Goal: Transaction & Acquisition: Purchase product/service

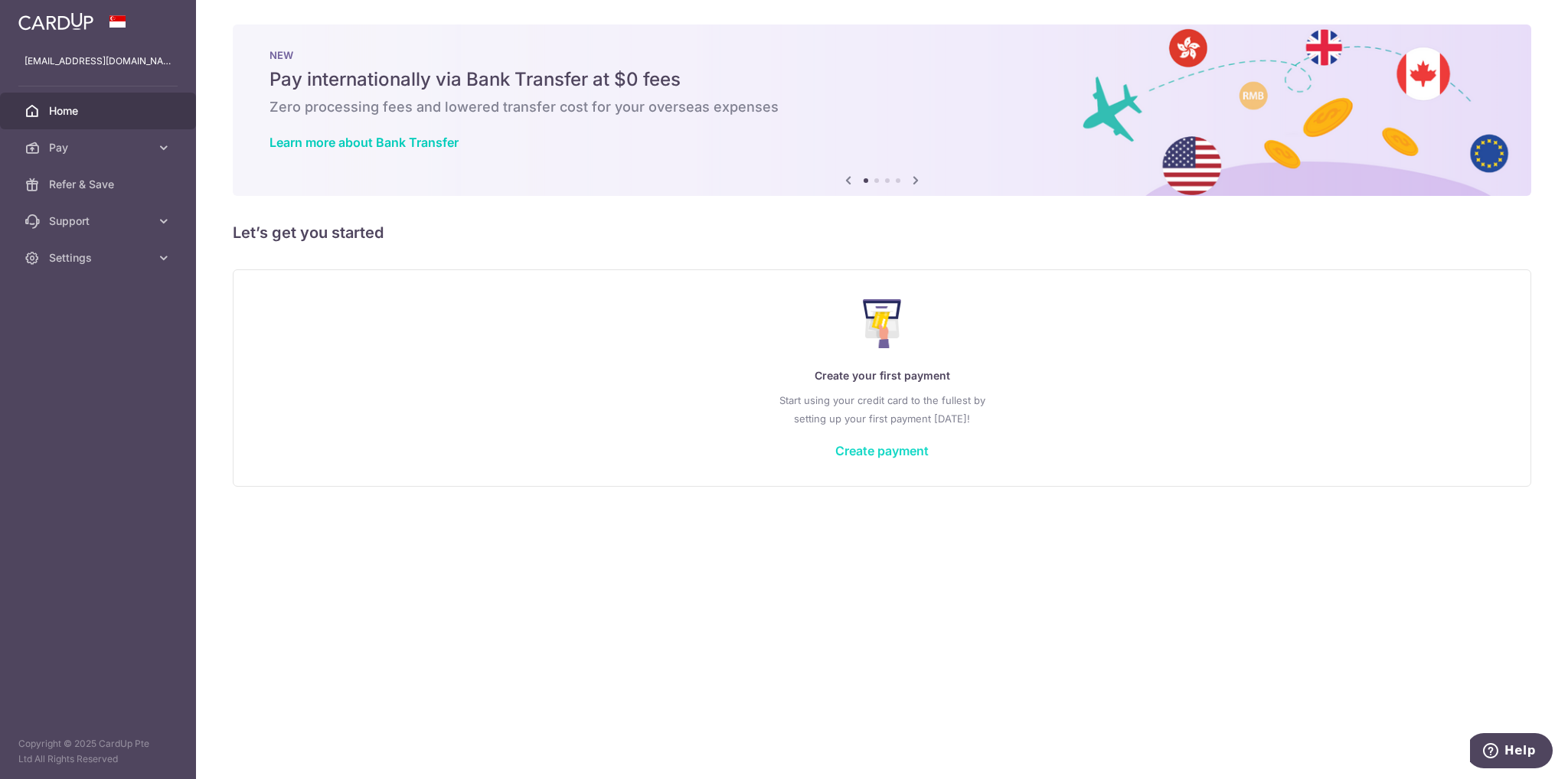
click at [882, 445] on link "Create payment" at bounding box center [882, 451] width 94 height 15
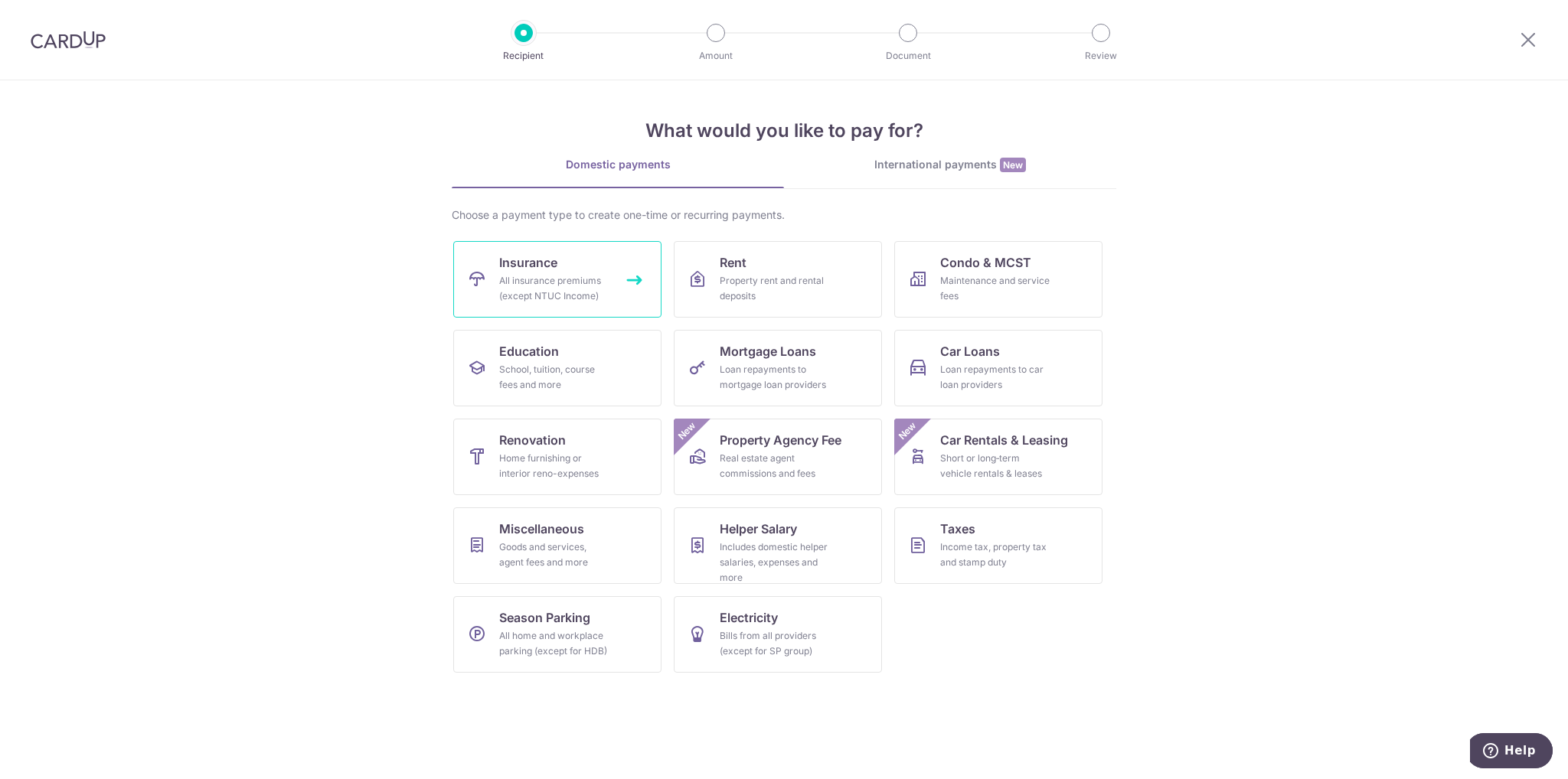
click at [584, 287] on div "All insurance premiums (except NTUC Income)" at bounding box center [554, 288] width 110 height 31
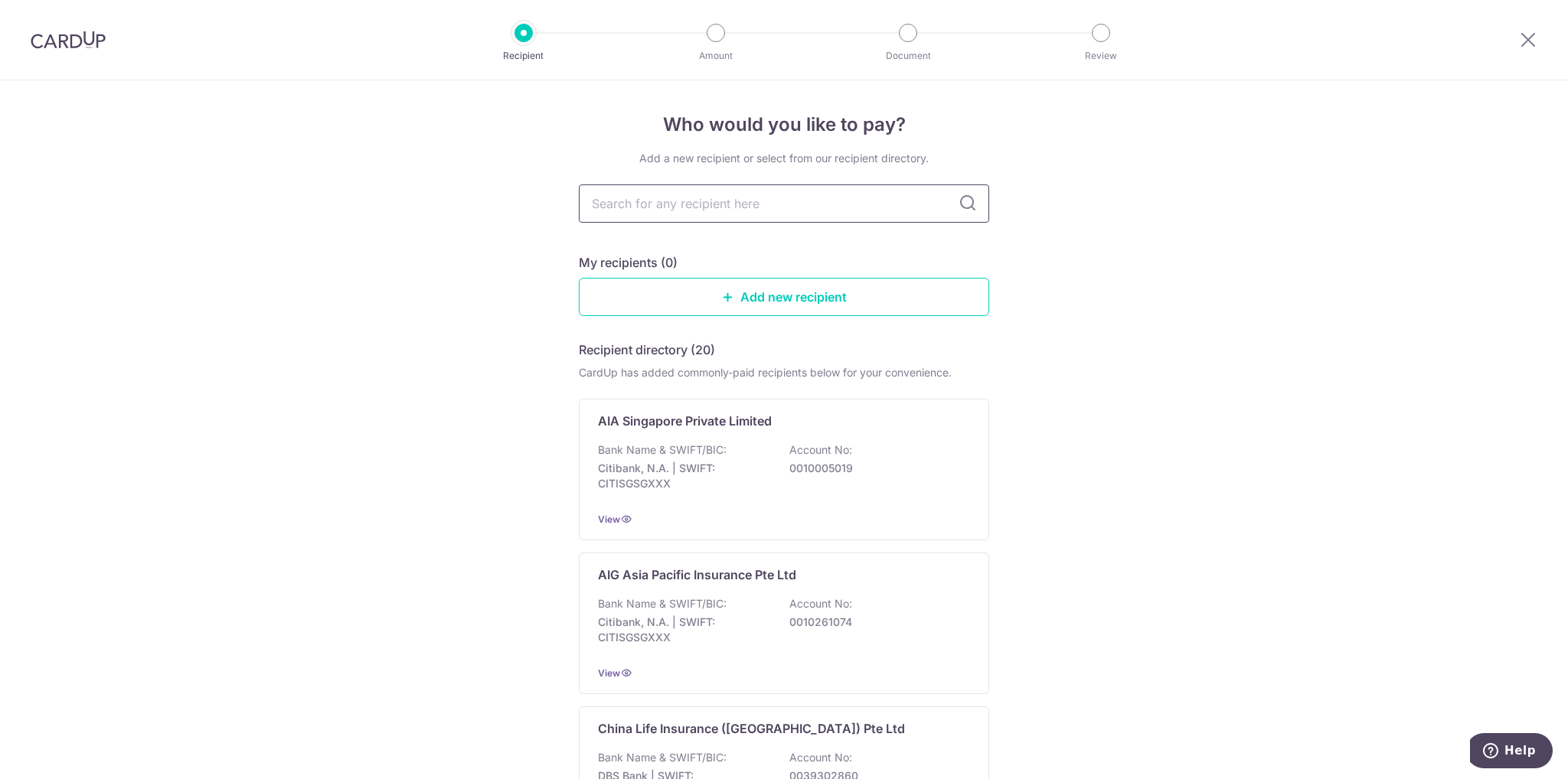
click at [682, 209] on input "text" at bounding box center [783, 204] width 410 height 38
click at [689, 205] on input "text" at bounding box center [783, 204] width 410 height 38
click at [741, 476] on p "Citibank, N.A. | SWIFT: CITISGSGXXX" at bounding box center [683, 476] width 171 height 31
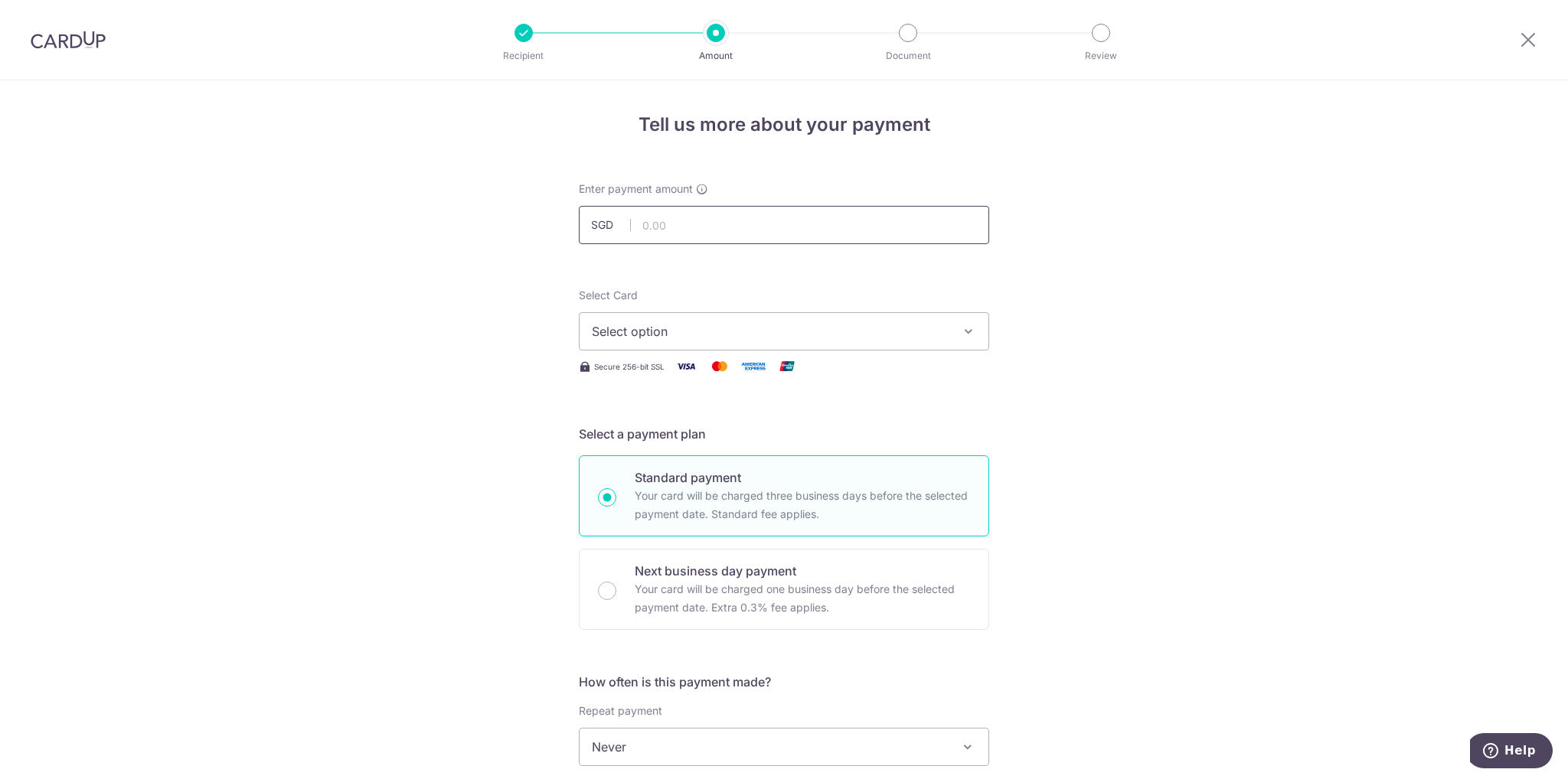
click at [669, 221] on input "text" at bounding box center [783, 225] width 410 height 38
type input "1,500.00"
click at [821, 336] on span "Select option" at bounding box center [770, 331] width 357 height 18
click at [663, 372] on span "Add credit card" at bounding box center [797, 374] width 357 height 15
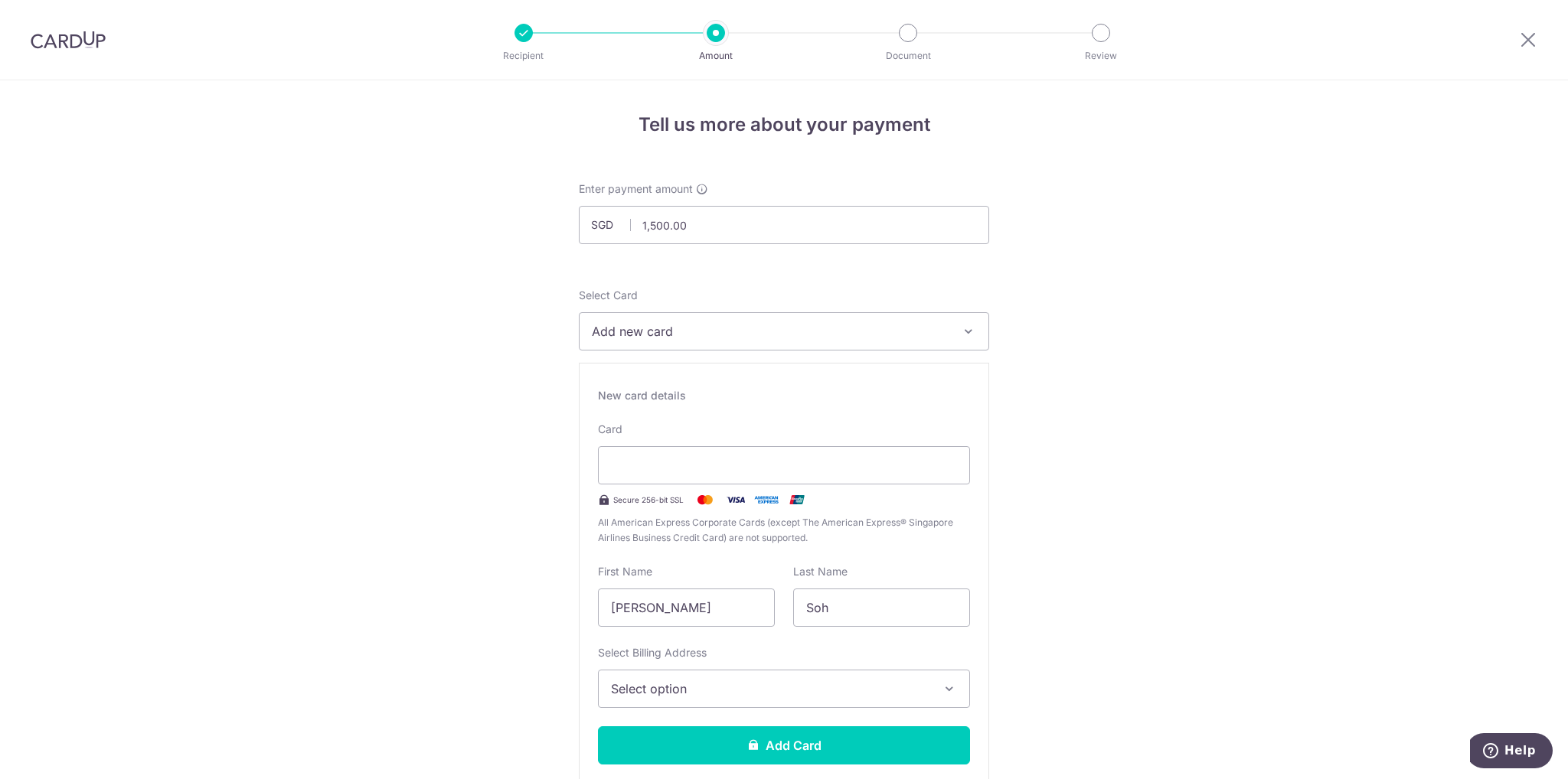
click at [691, 323] on span "Add new card" at bounding box center [770, 331] width 357 height 18
click at [666, 440] on span "**** 0122" at bounding box center [657, 441] width 57 height 18
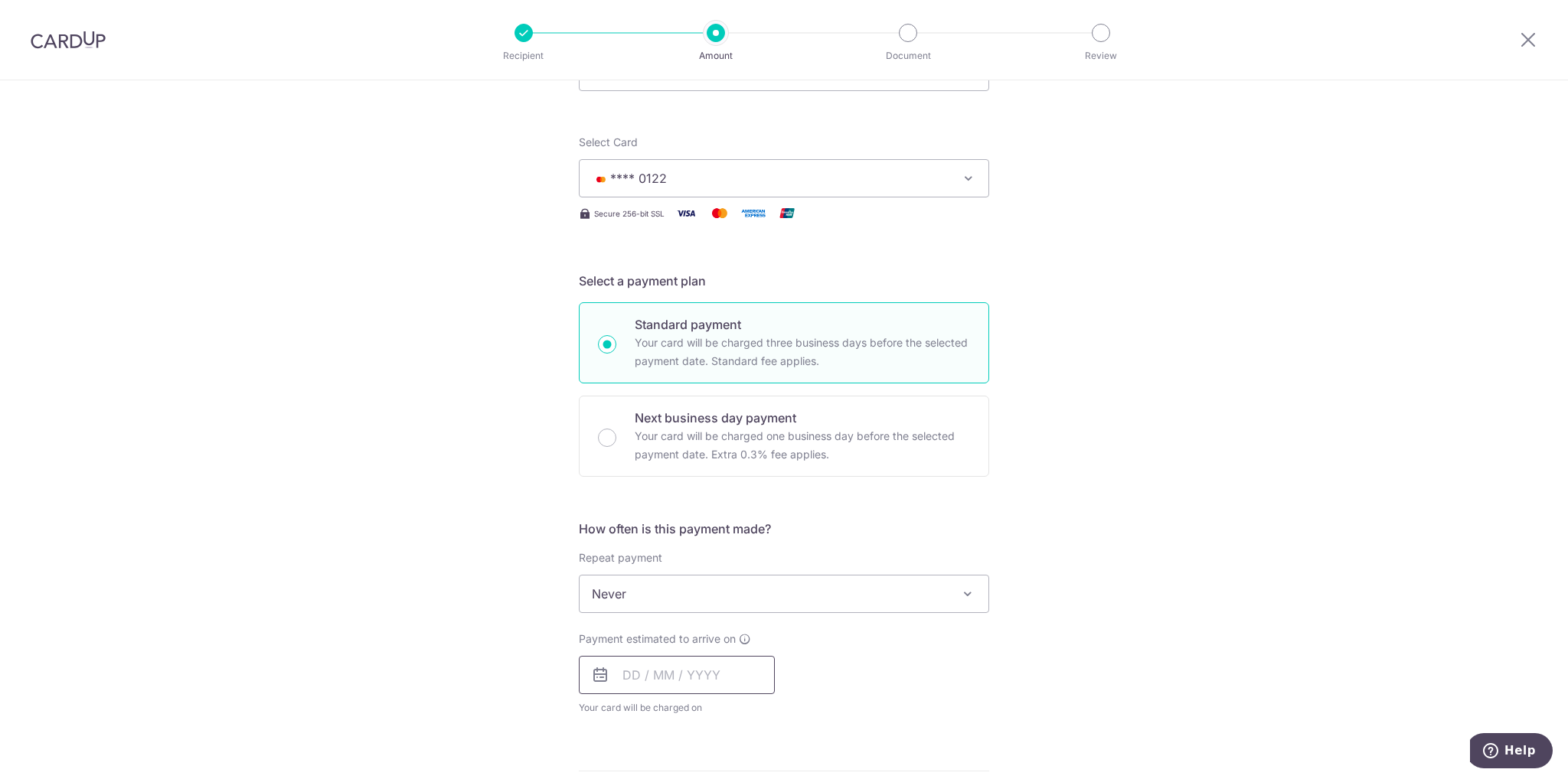
scroll to position [230, 0]
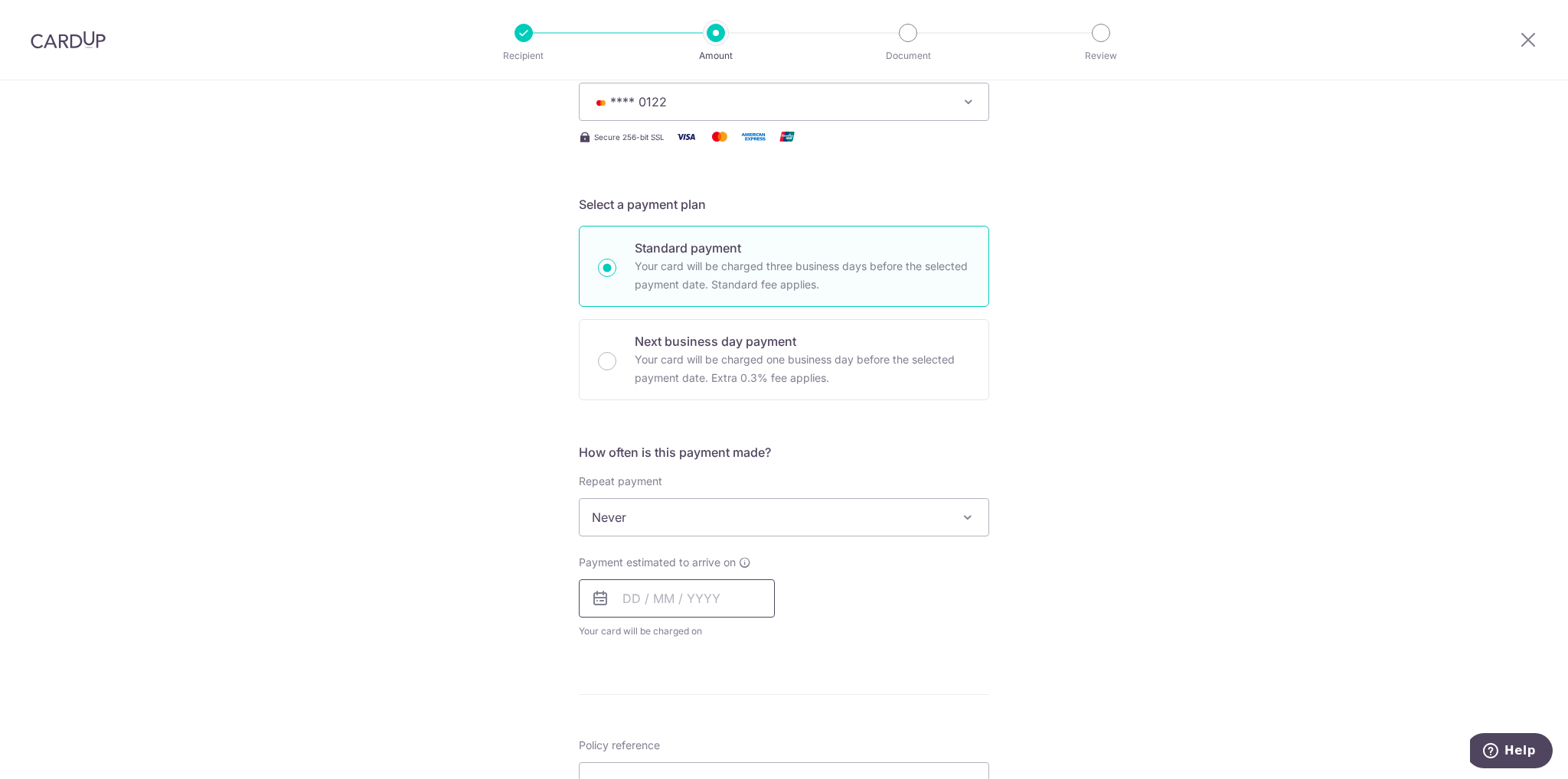
click at [663, 604] on input "text" at bounding box center [676, 599] width 196 height 38
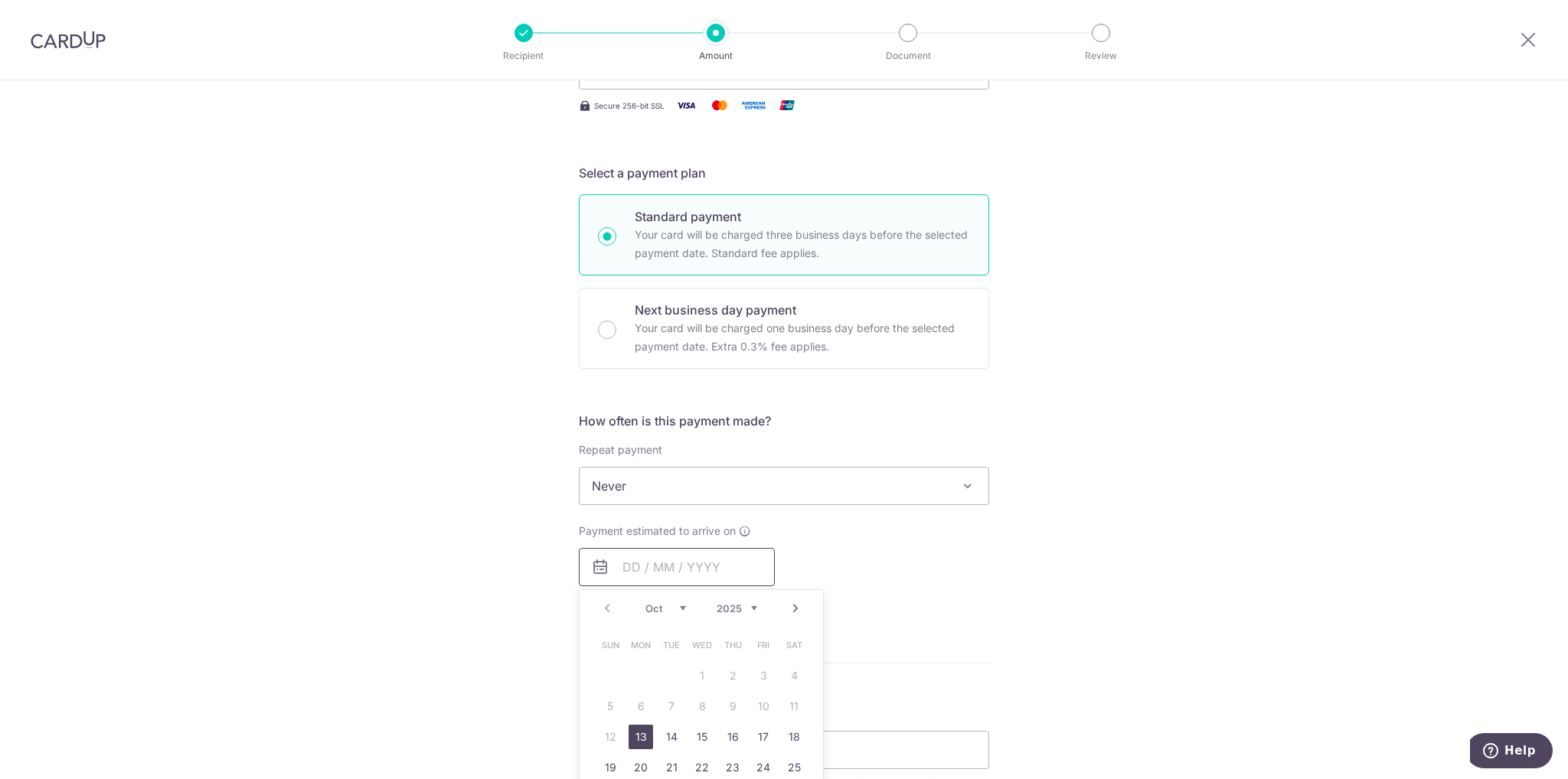
scroll to position [306, 0]
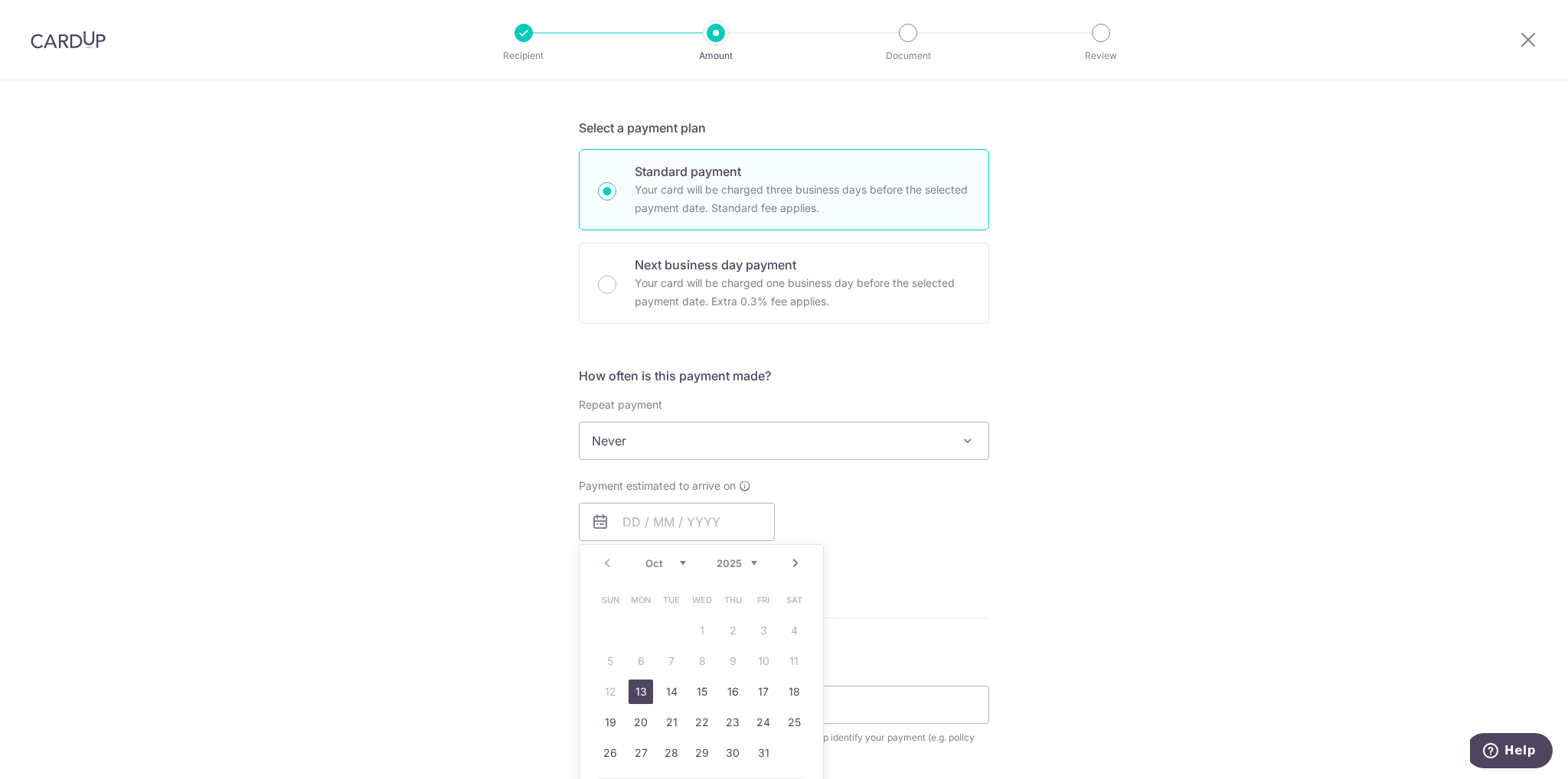
click at [641, 685] on link "13" at bounding box center [640, 691] width 24 height 24
type input "13/10/2025"
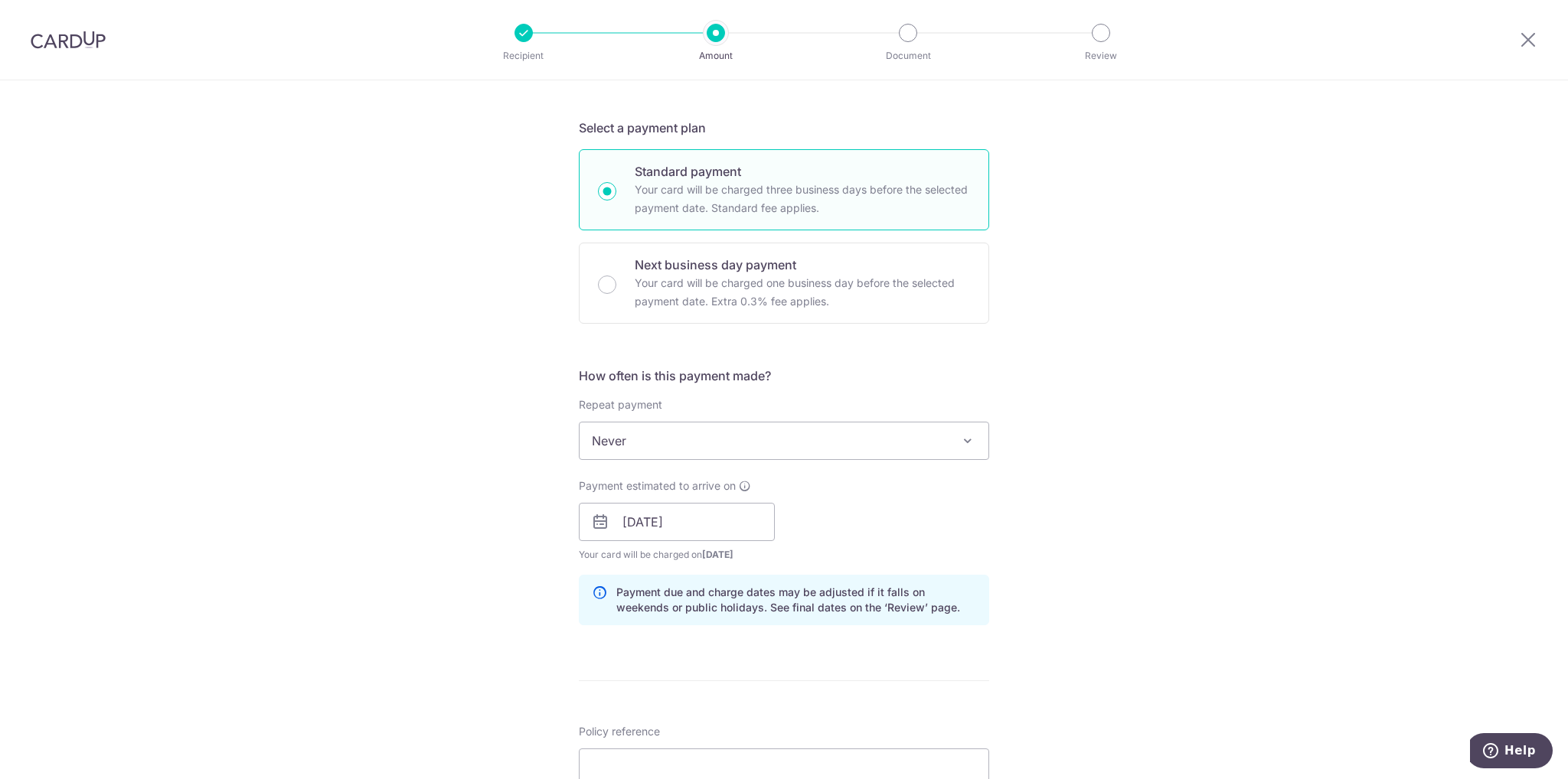
scroll to position [536, 0]
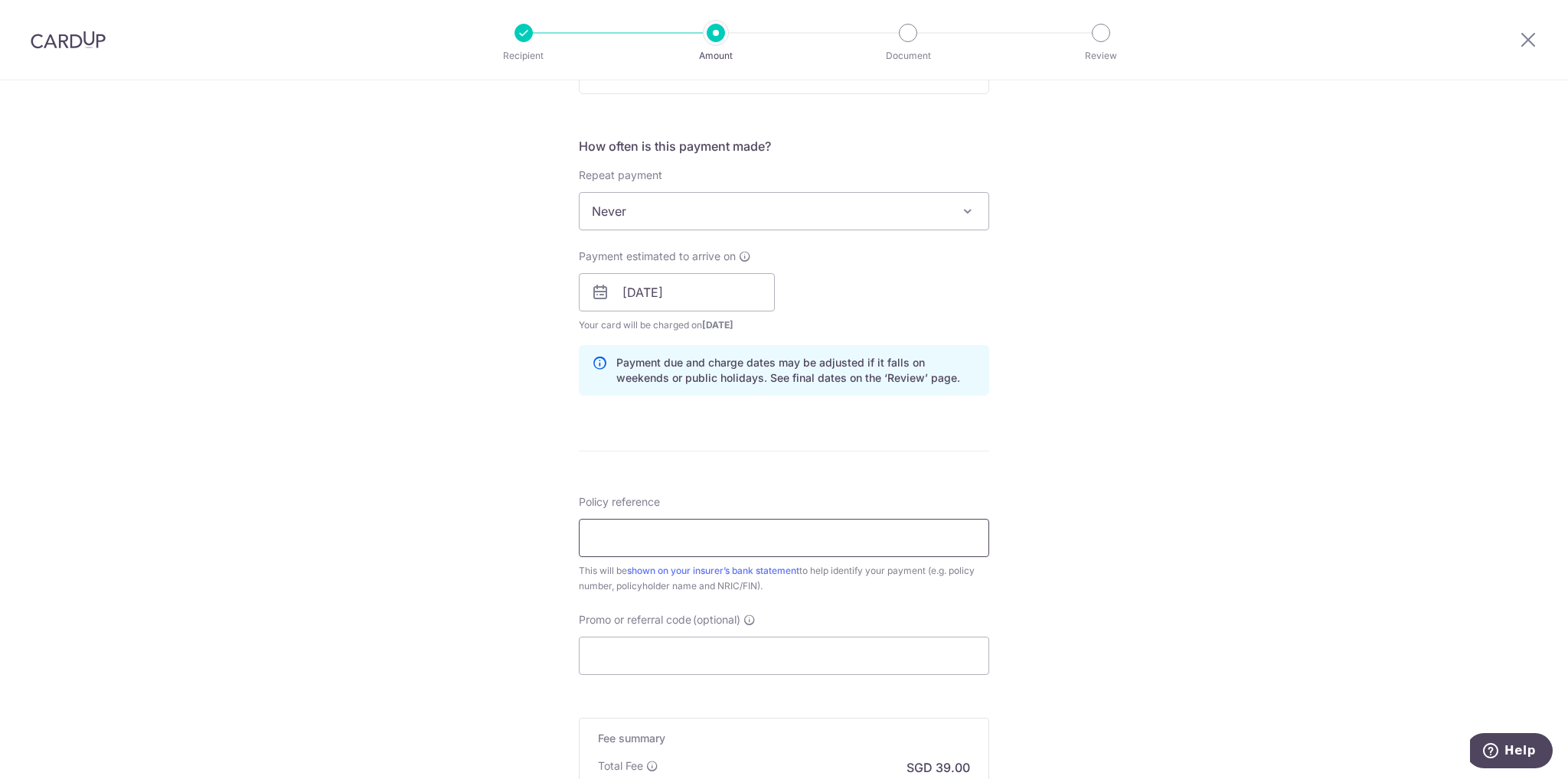
click at [714, 535] on input "Policy reference" at bounding box center [783, 539] width 410 height 38
click at [680, 523] on input "Policy reference" at bounding box center [783, 539] width 410 height 38
type input "U127783022"
click at [695, 656] on input "Promo or referral code (optional)" at bounding box center [783, 656] width 410 height 38
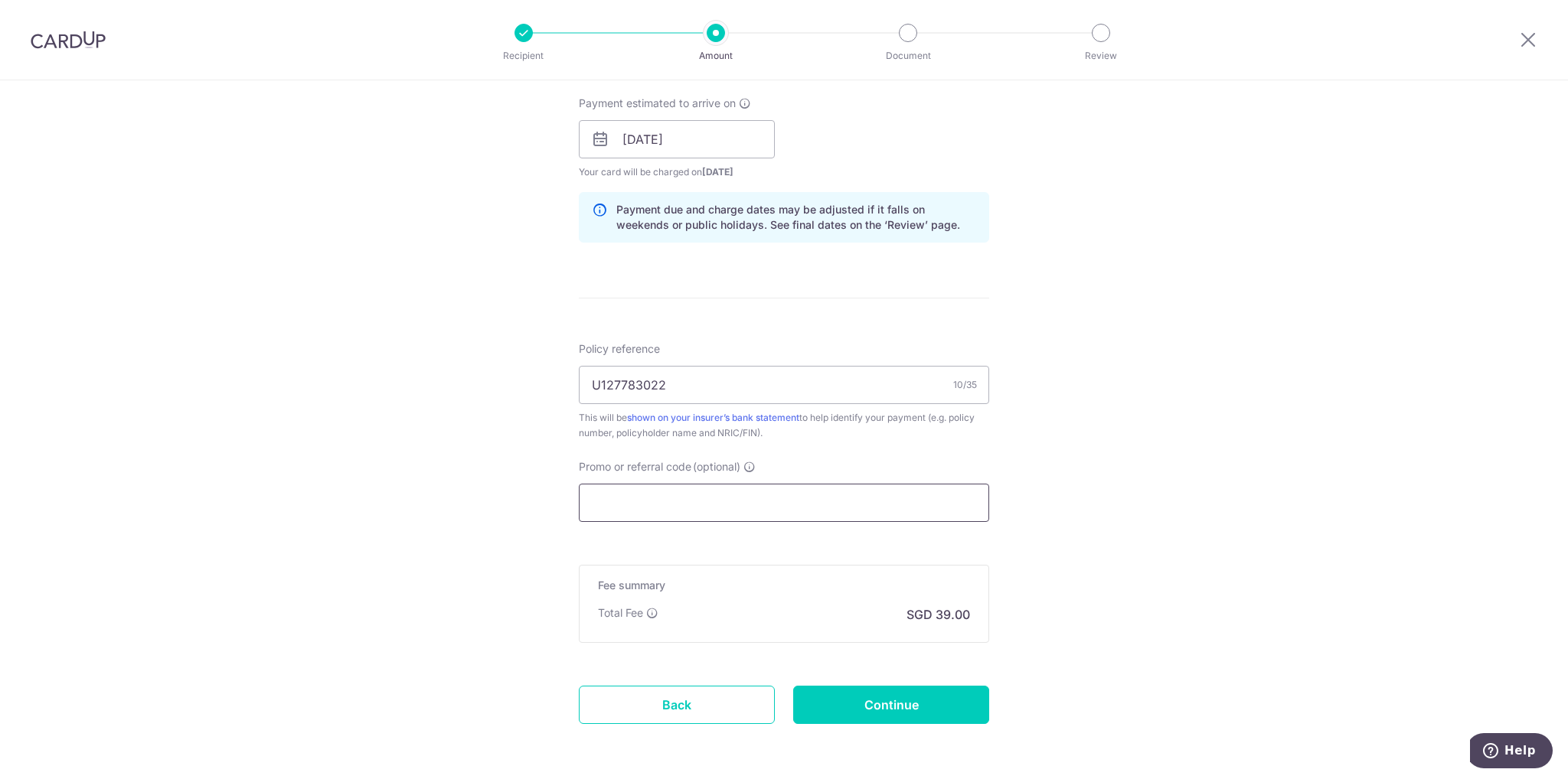
click at [643, 504] on input "Promo or referral code (optional)" at bounding box center [783, 503] width 410 height 38
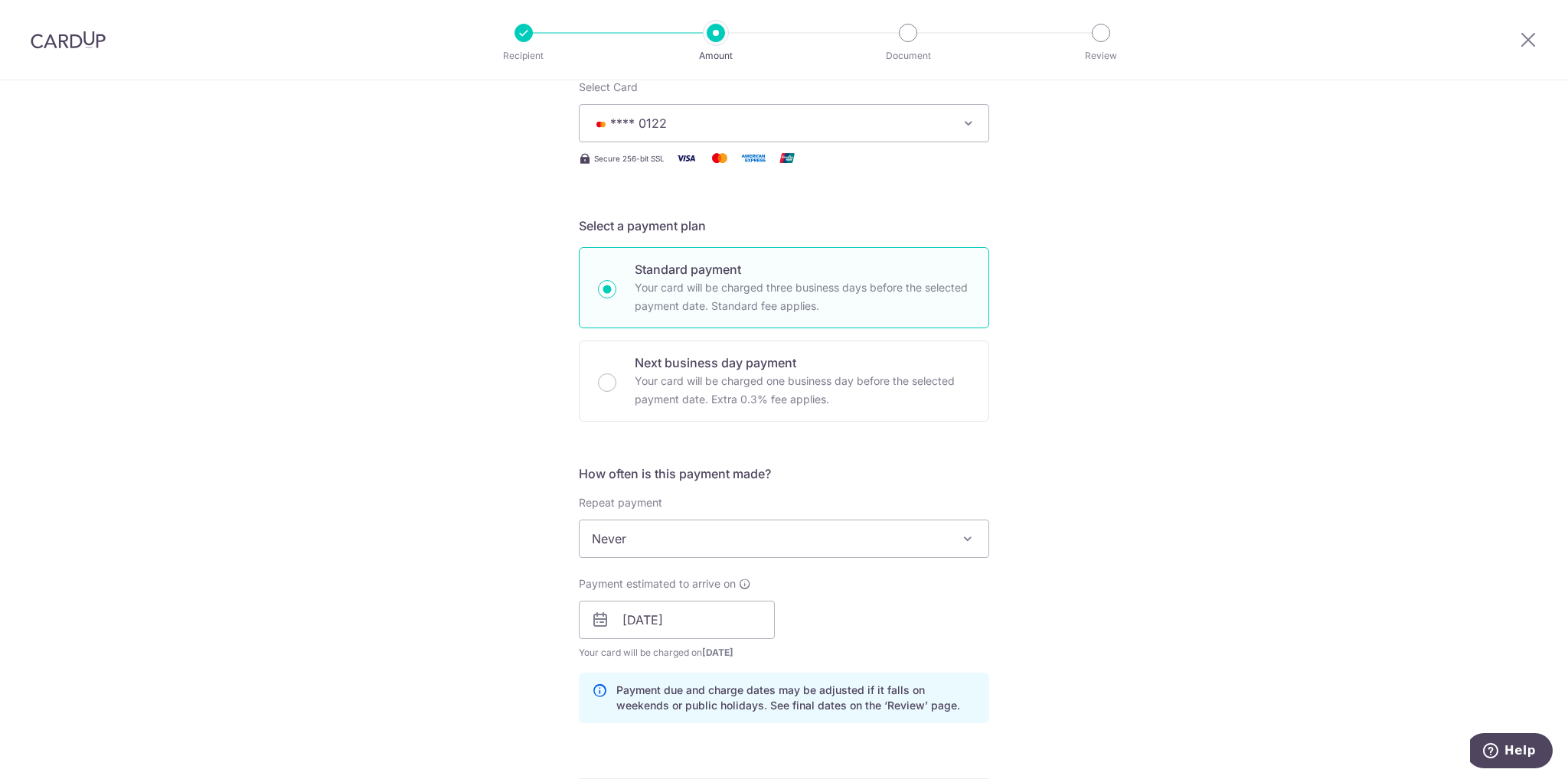
scroll to position [0, 0]
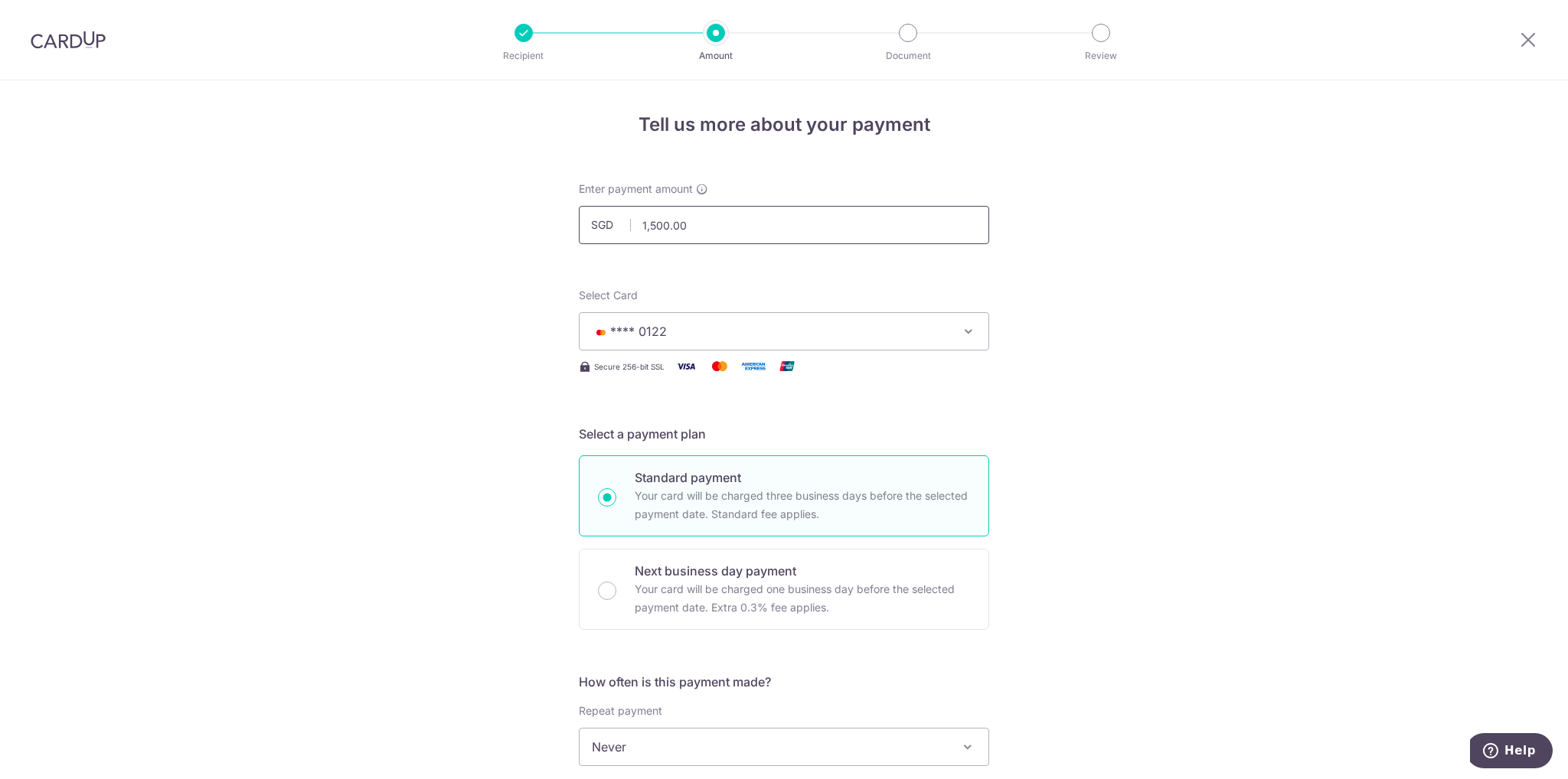
drag, startPoint x: 705, startPoint y: 232, endPoint x: 597, endPoint y: 218, distance: 108.9
click at [597, 218] on div "SGD 1,500.00 1500.00" at bounding box center [783, 225] width 410 height 38
type input "3,000.00"
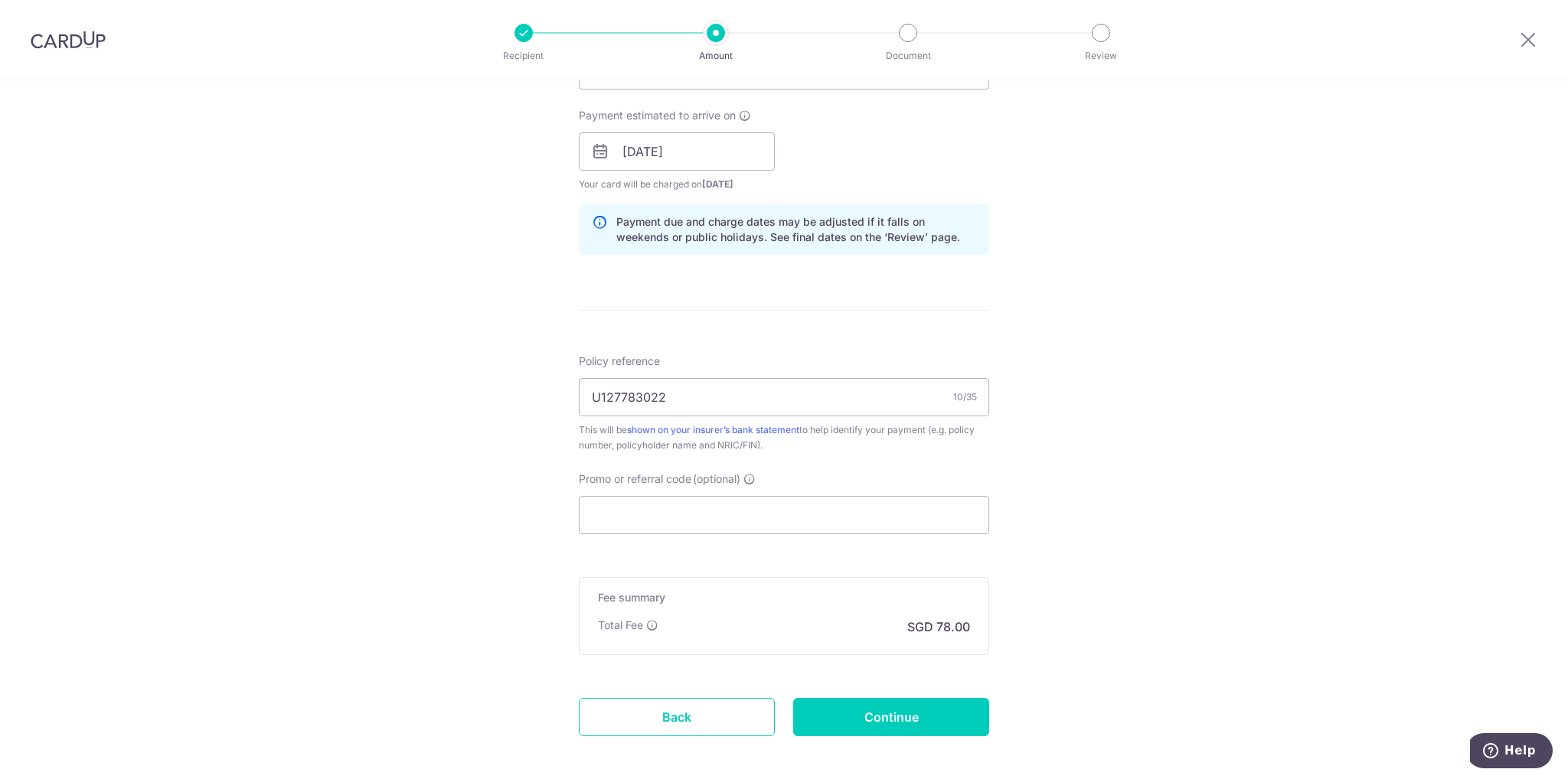
scroll to position [747, 0]
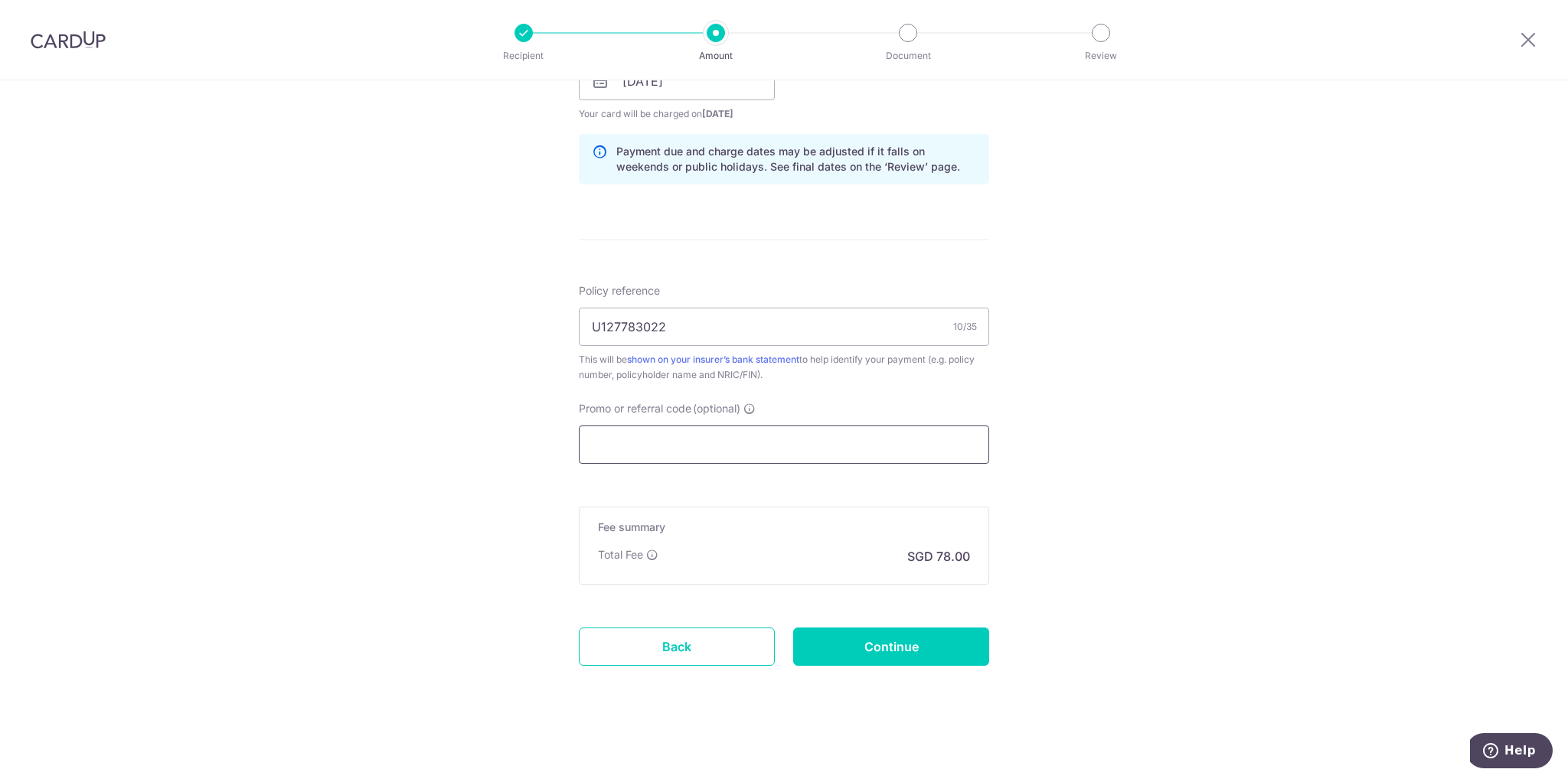
click at [631, 443] on input "Promo or referral code (optional)" at bounding box center [783, 445] width 410 height 38
click at [640, 436] on input "Promo or referral code (optional)" at bounding box center [783, 445] width 410 height 38
paste input "LAYSANA37"
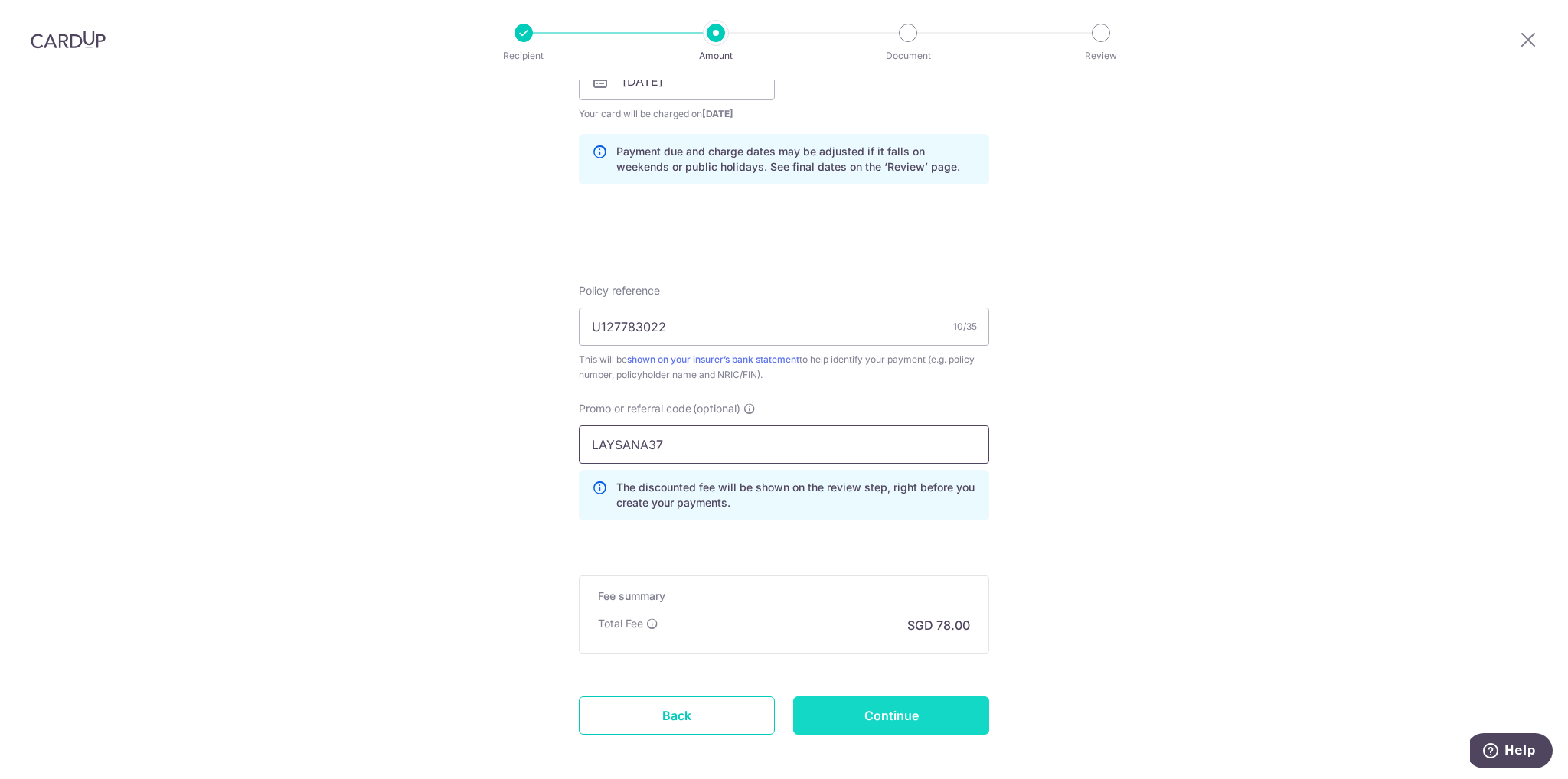
type input "LAYSANA37"
click at [925, 711] on input "Continue" at bounding box center [891, 716] width 196 height 38
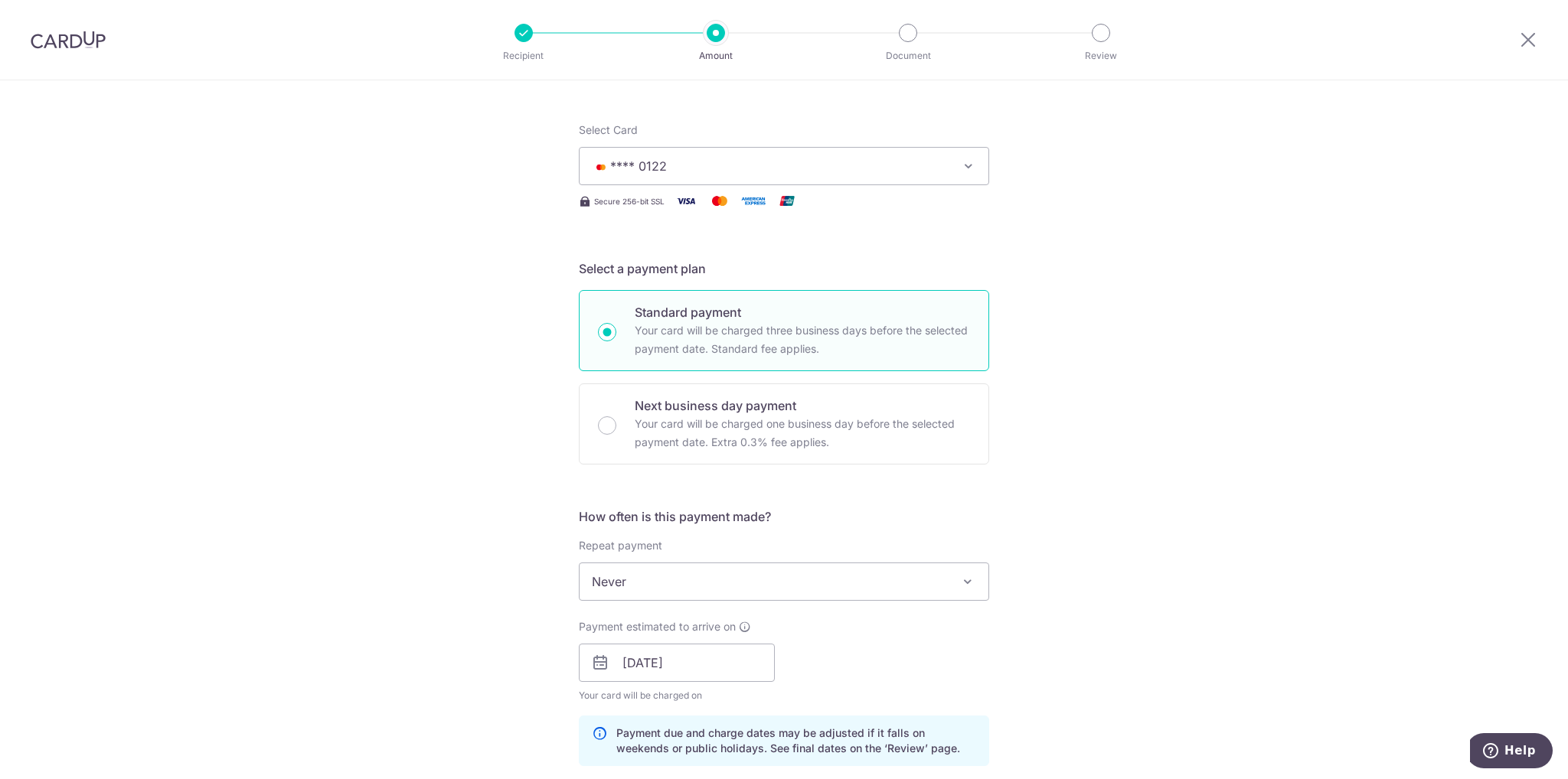
scroll to position [77, 0]
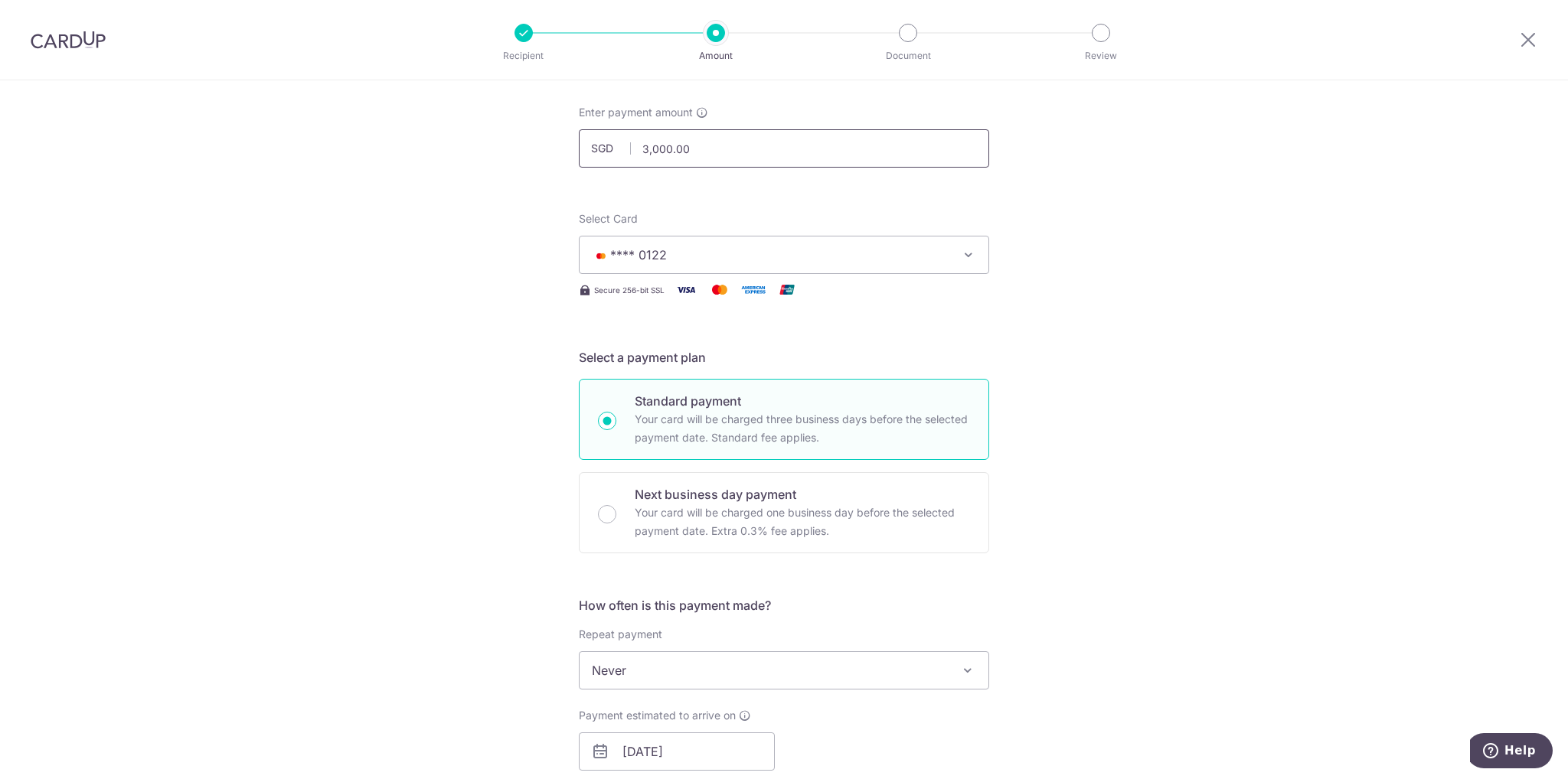
drag, startPoint x: 637, startPoint y: 149, endPoint x: 723, endPoint y: 153, distance: 86.1
click at [723, 153] on input "3,000.00" at bounding box center [783, 149] width 410 height 38
click at [1159, 429] on div "Tell us more about your payment Enter payment amount SGD 1500 3000.00 Select Ca…" at bounding box center [784, 762] width 1568 height 1516
type input "1,500.00"
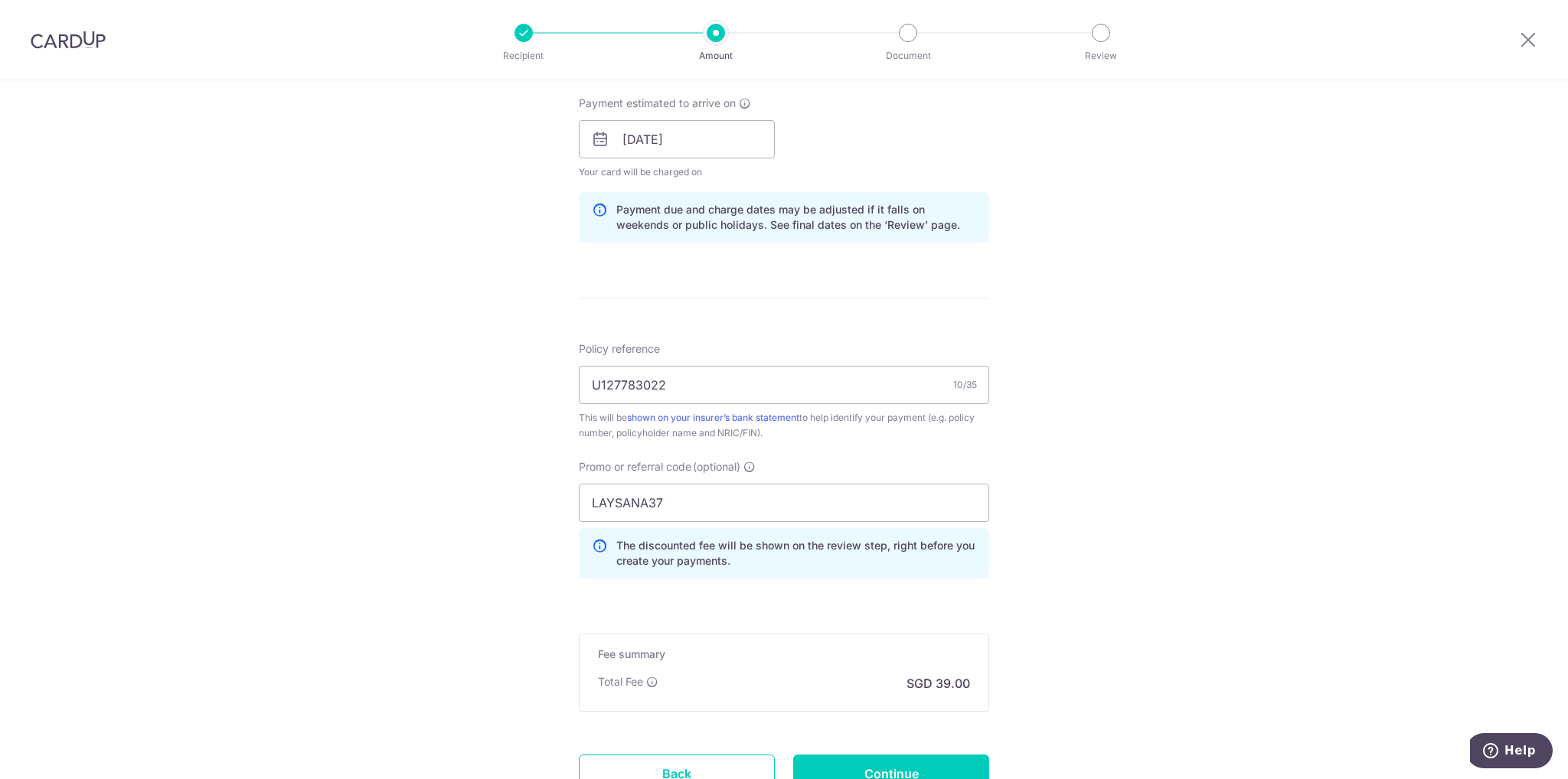
scroll to position [815, 0]
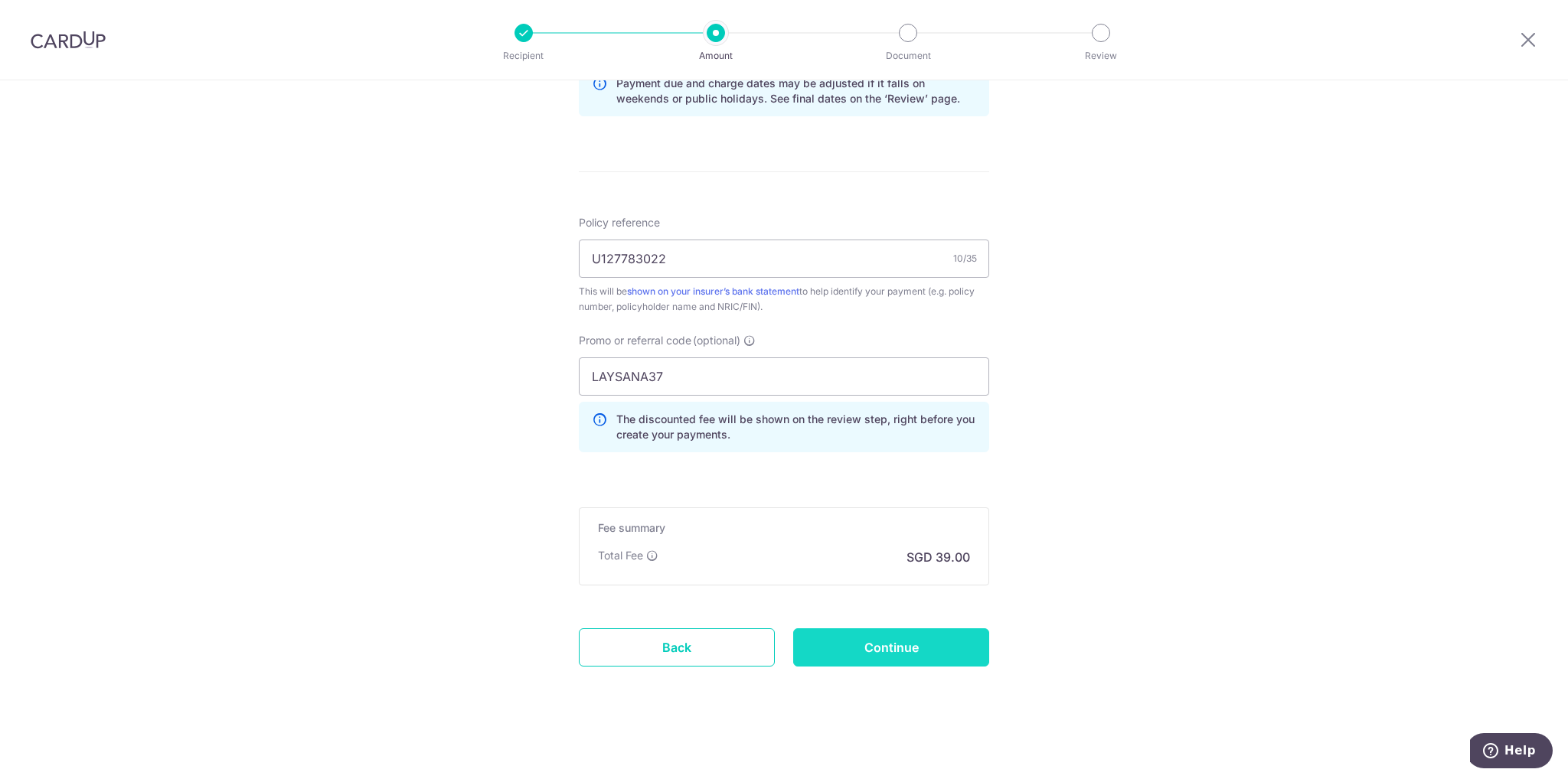
click at [887, 659] on input "Continue" at bounding box center [891, 648] width 196 height 38
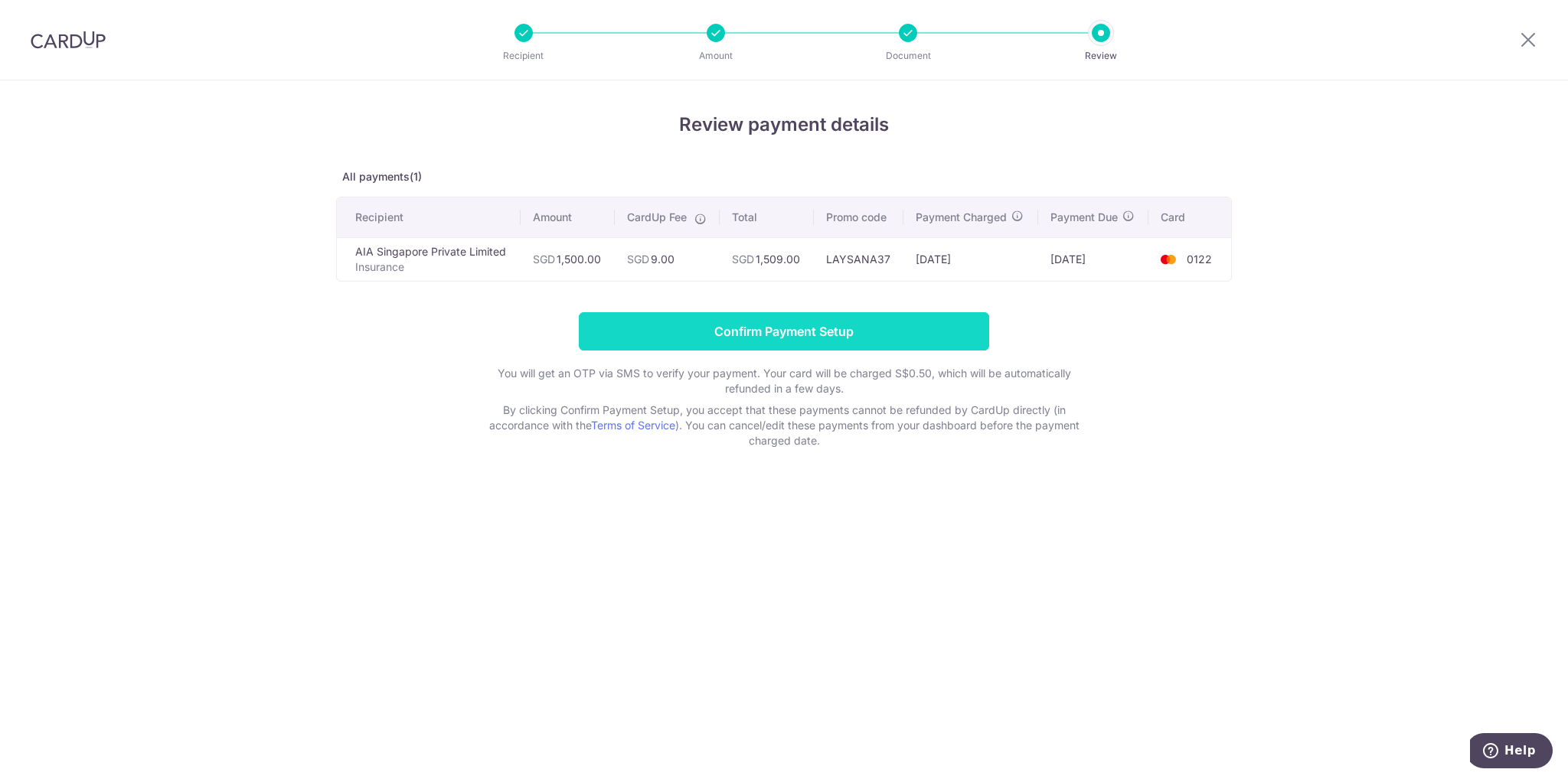
click at [832, 329] on input "Confirm Payment Setup" at bounding box center [783, 331] width 410 height 38
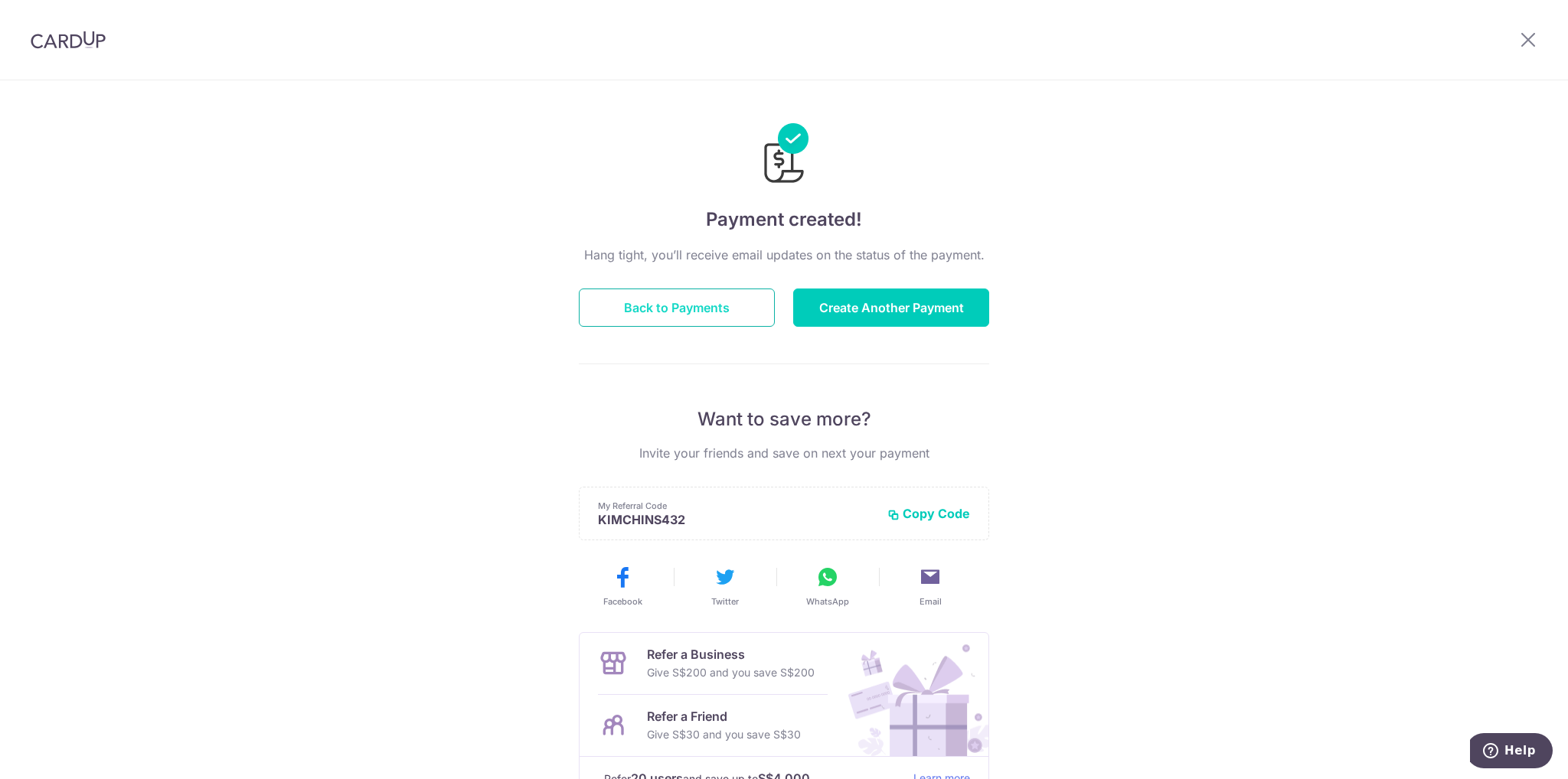
click at [674, 309] on button "Back to Payments" at bounding box center [676, 308] width 196 height 38
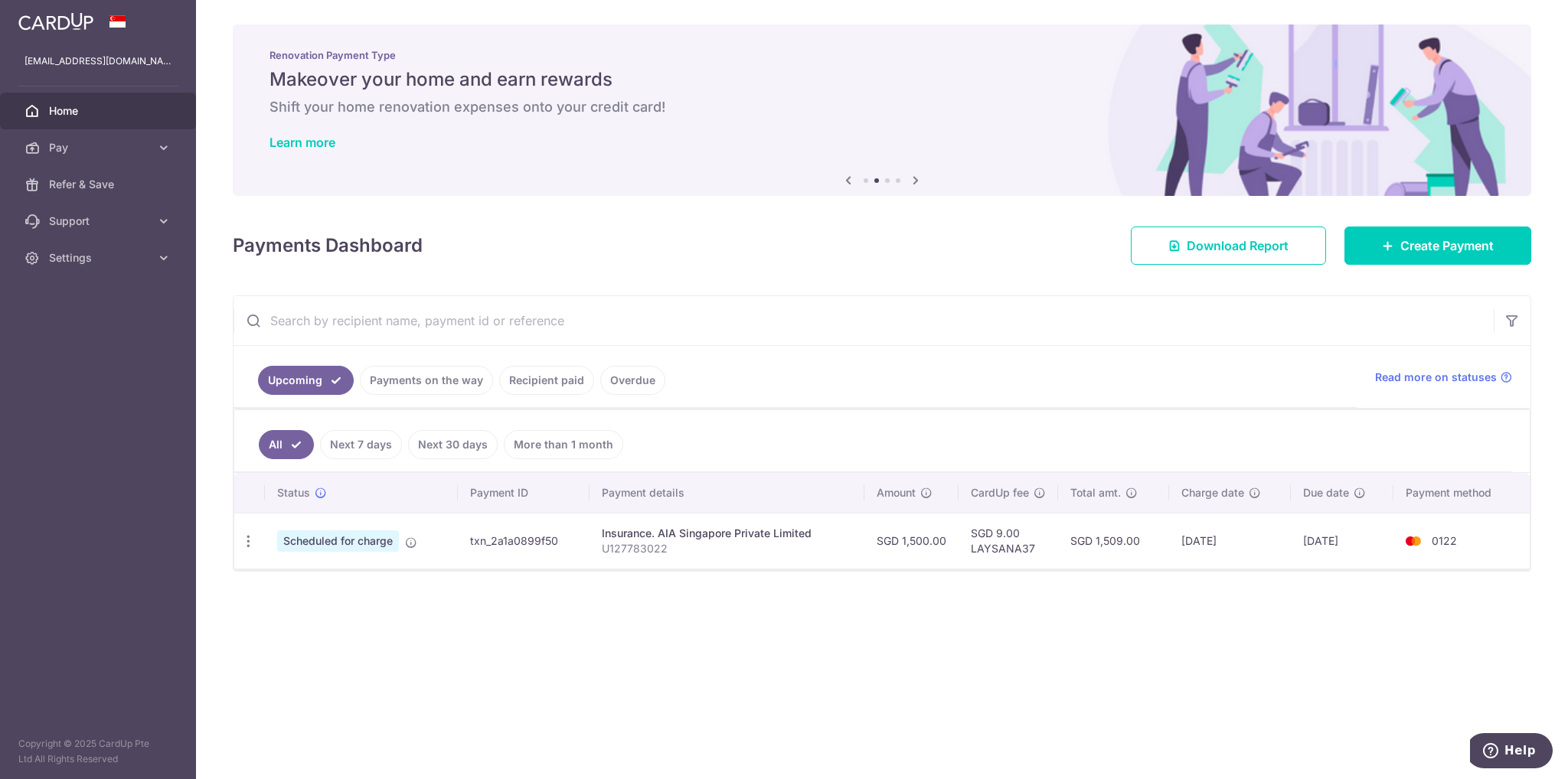
click at [81, 113] on span "Home" at bounding box center [99, 111] width 101 height 15
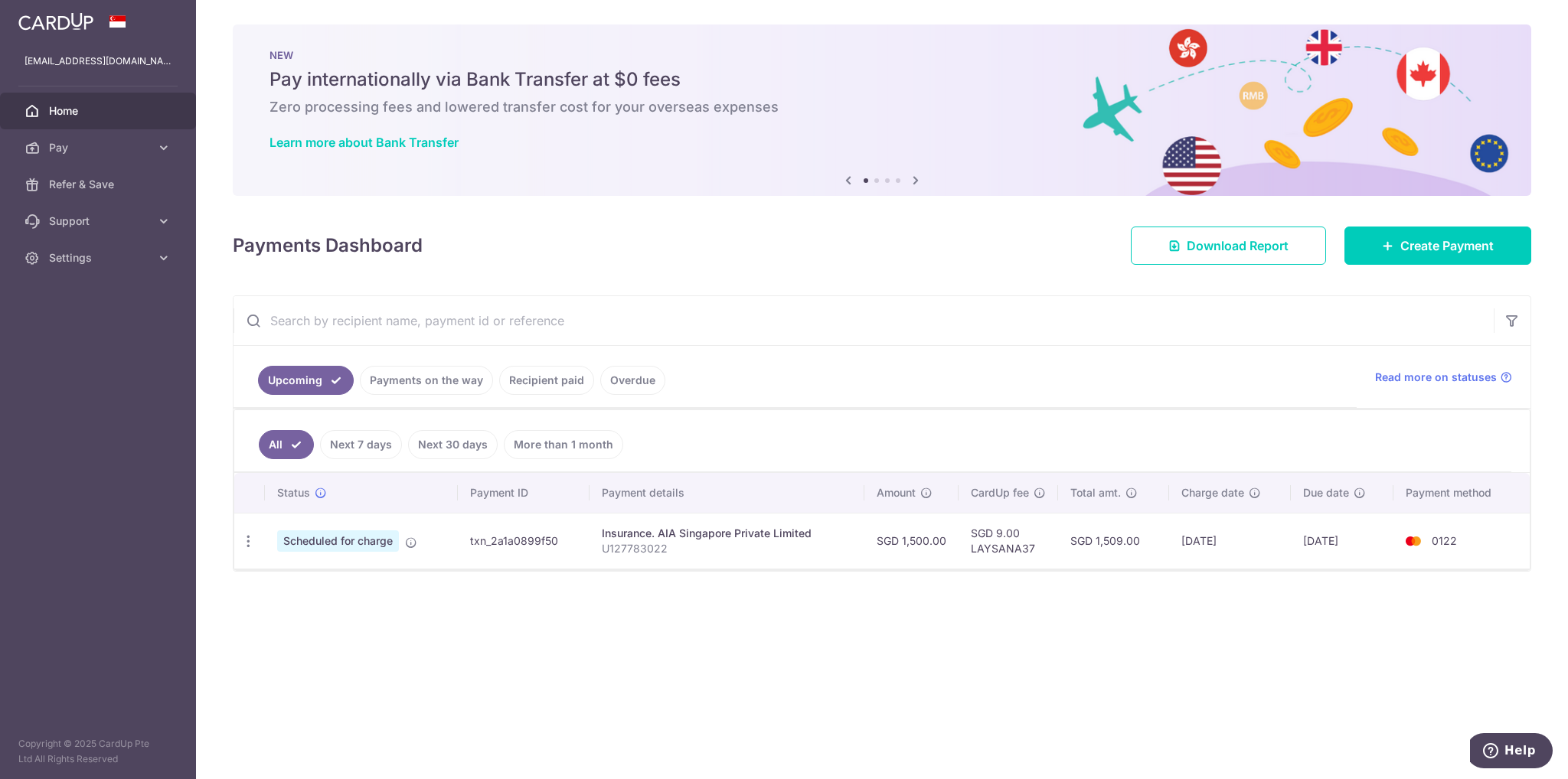
click at [538, 606] on div "× Pause Schedule Pause all future payments in this series Pause just this one p…" at bounding box center [882, 389] width 1372 height 779
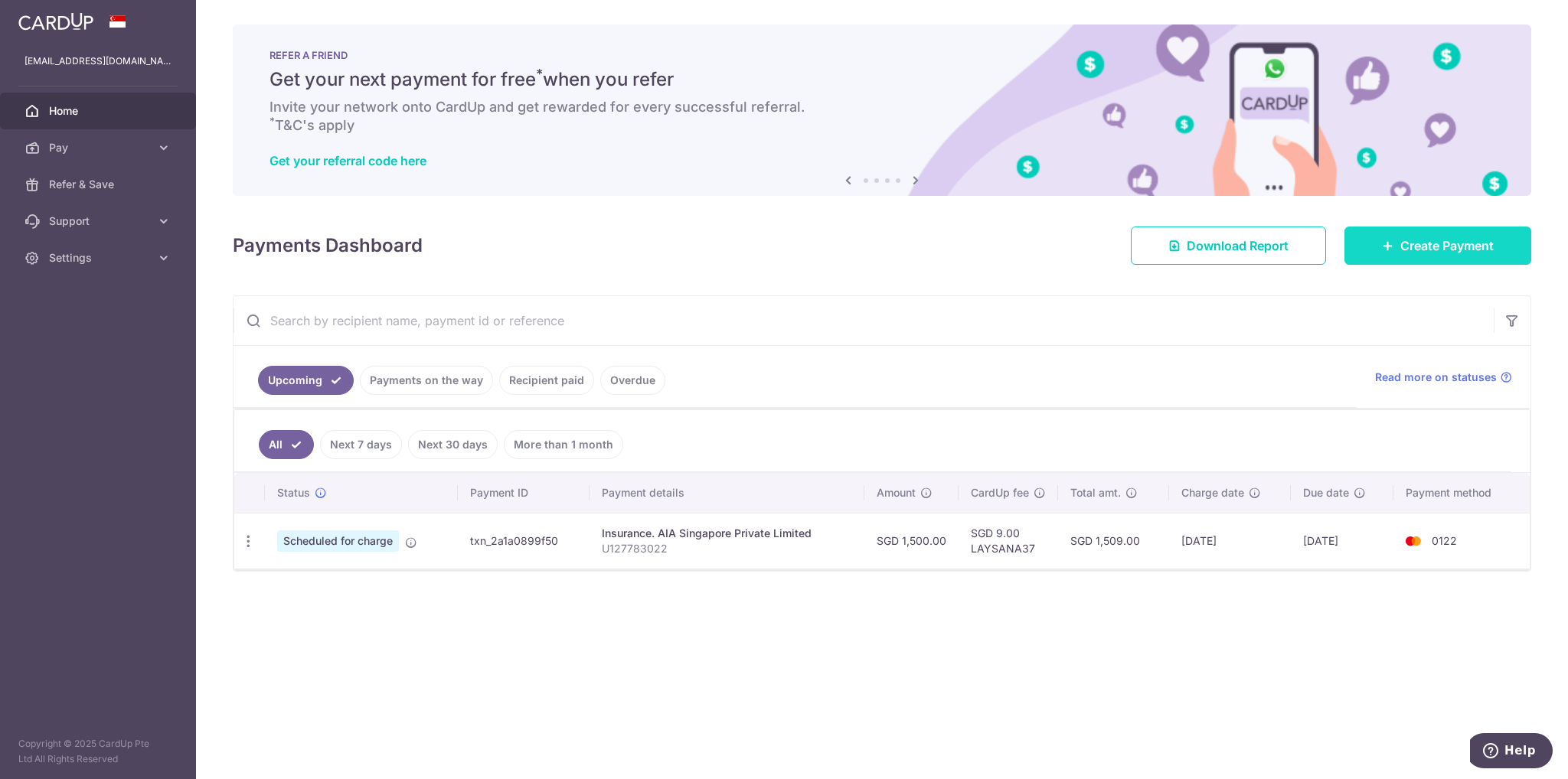
click at [1444, 241] on span "Create Payment" at bounding box center [1447, 245] width 94 height 18
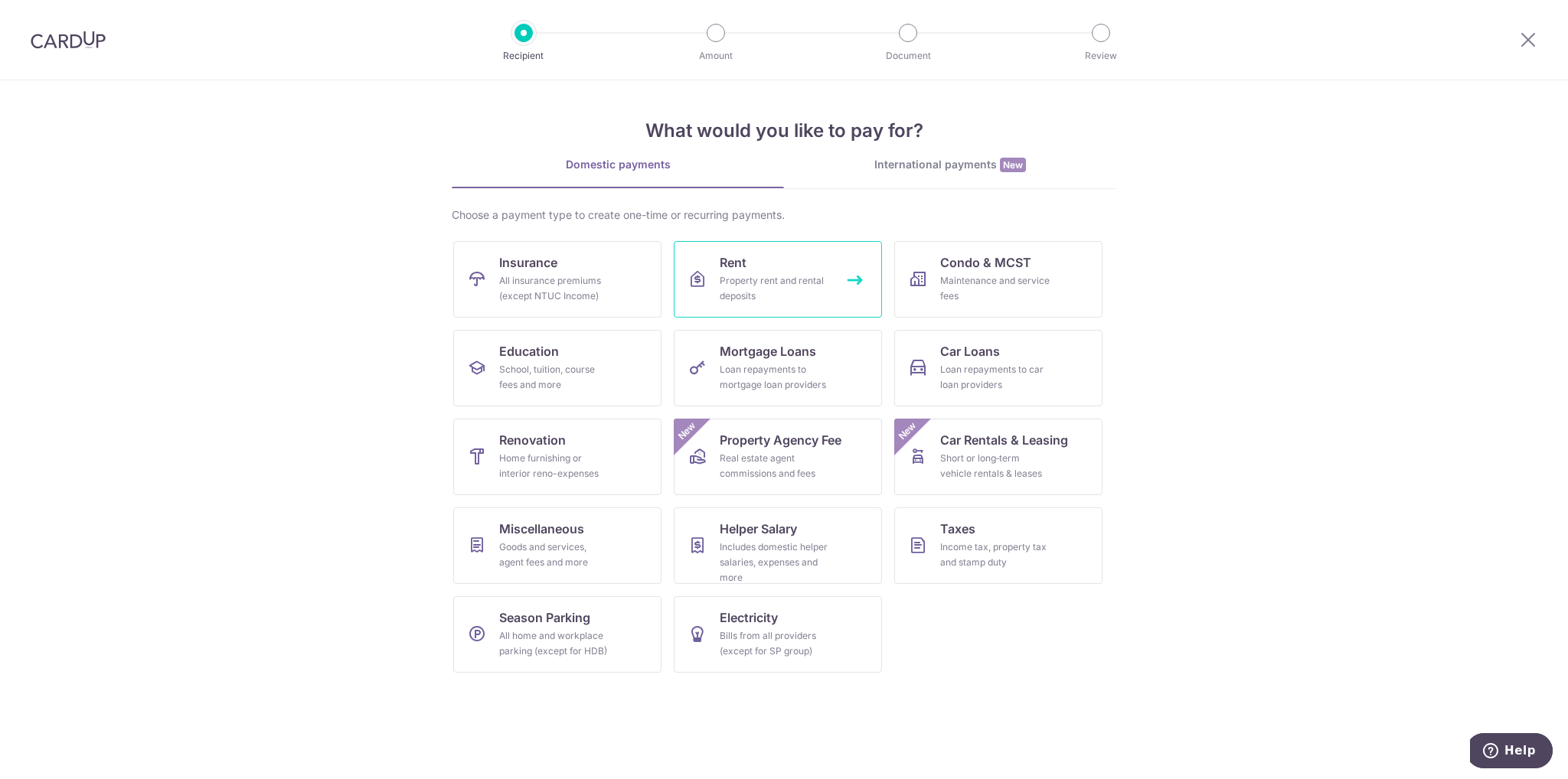
click at [747, 281] on div "Property rent and rental deposits" at bounding box center [775, 288] width 110 height 31
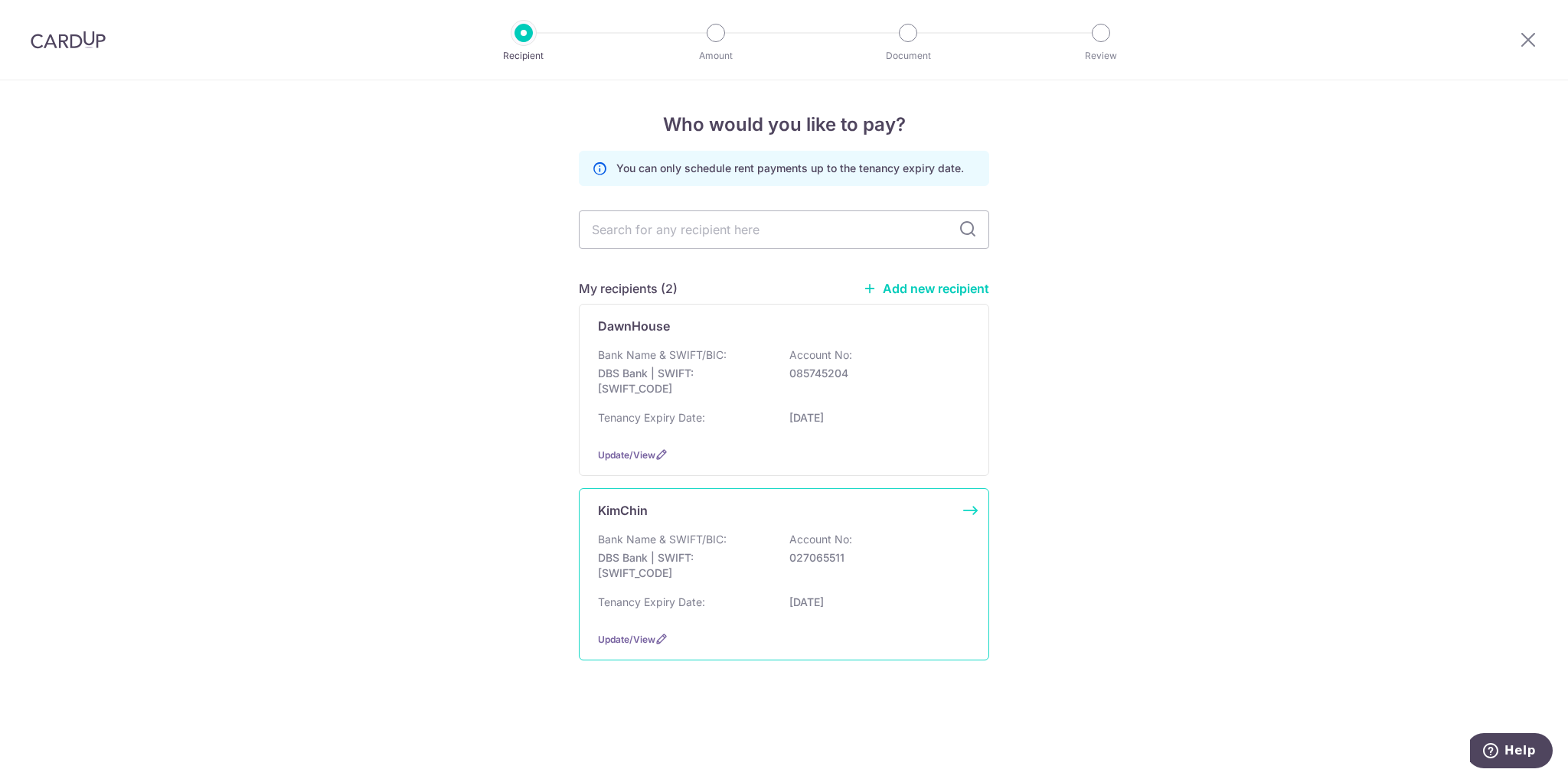
click at [690, 539] on p "Bank Name & SWIFT/BIC:" at bounding box center [662, 539] width 129 height 15
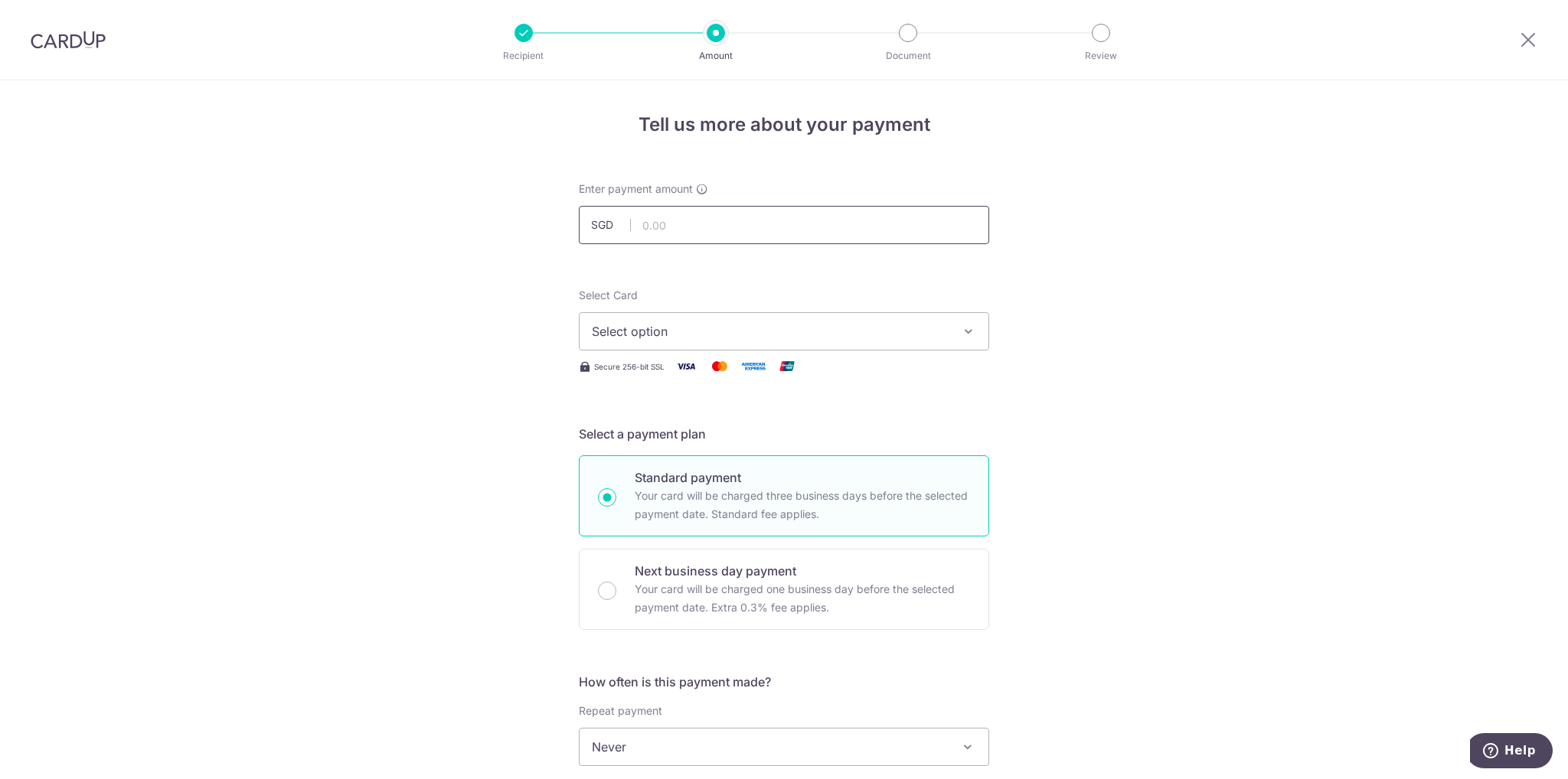
click at [732, 218] on input "text" at bounding box center [783, 225] width 410 height 38
type input "1"
type input "985.00"
drag, startPoint x: 872, startPoint y: 286, endPoint x: 830, endPoint y: 307, distance: 47.0
click at [872, 286] on form "Enter payment amount SGD 985.00 985.00 Select Card Select option Add credit car…" at bounding box center [783, 787] width 410 height 1211
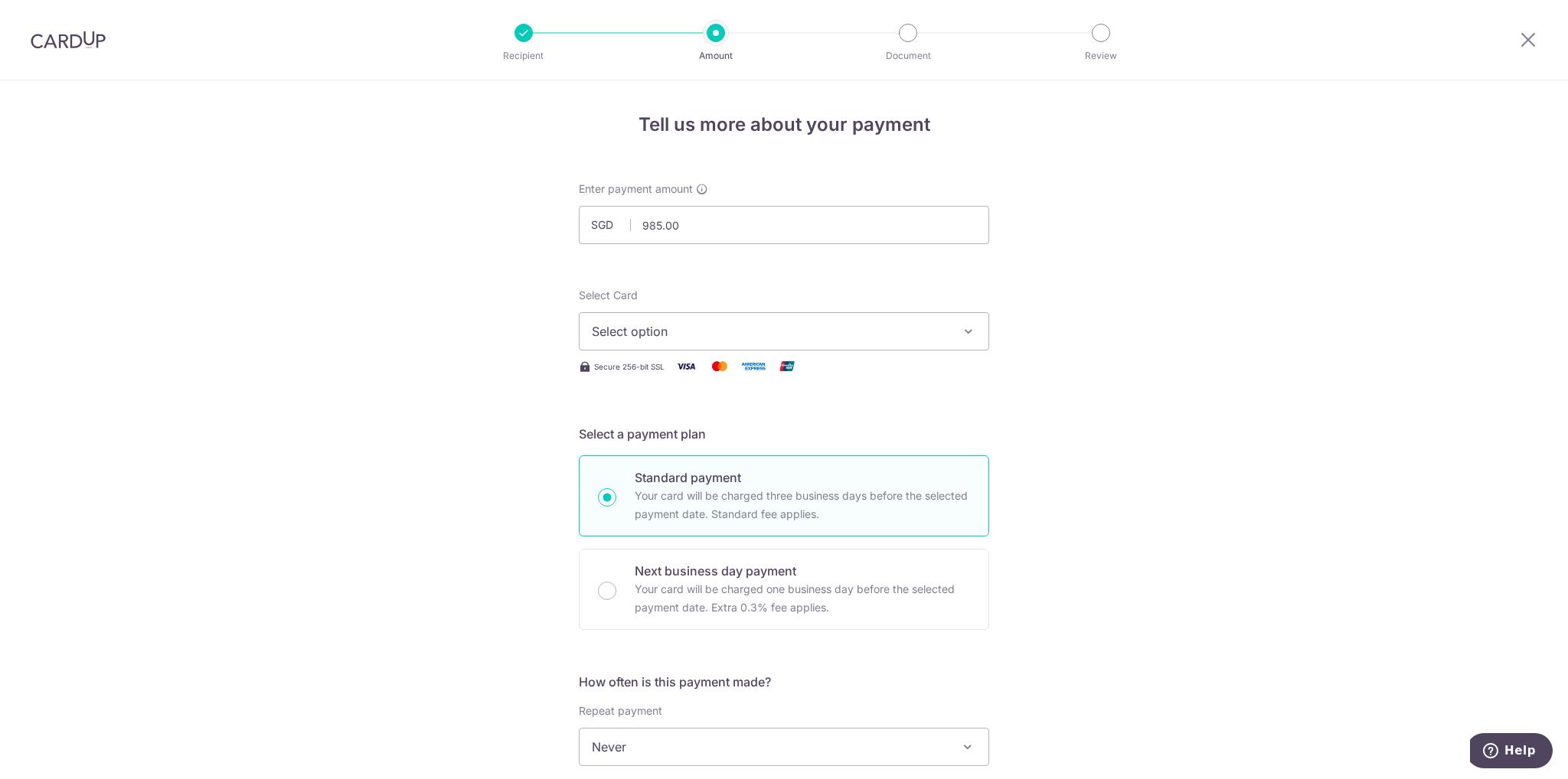
click at [781, 328] on span "Select option" at bounding box center [770, 331] width 357 height 18
click at [740, 437] on span "**** 0122" at bounding box center [784, 441] width 384 height 18
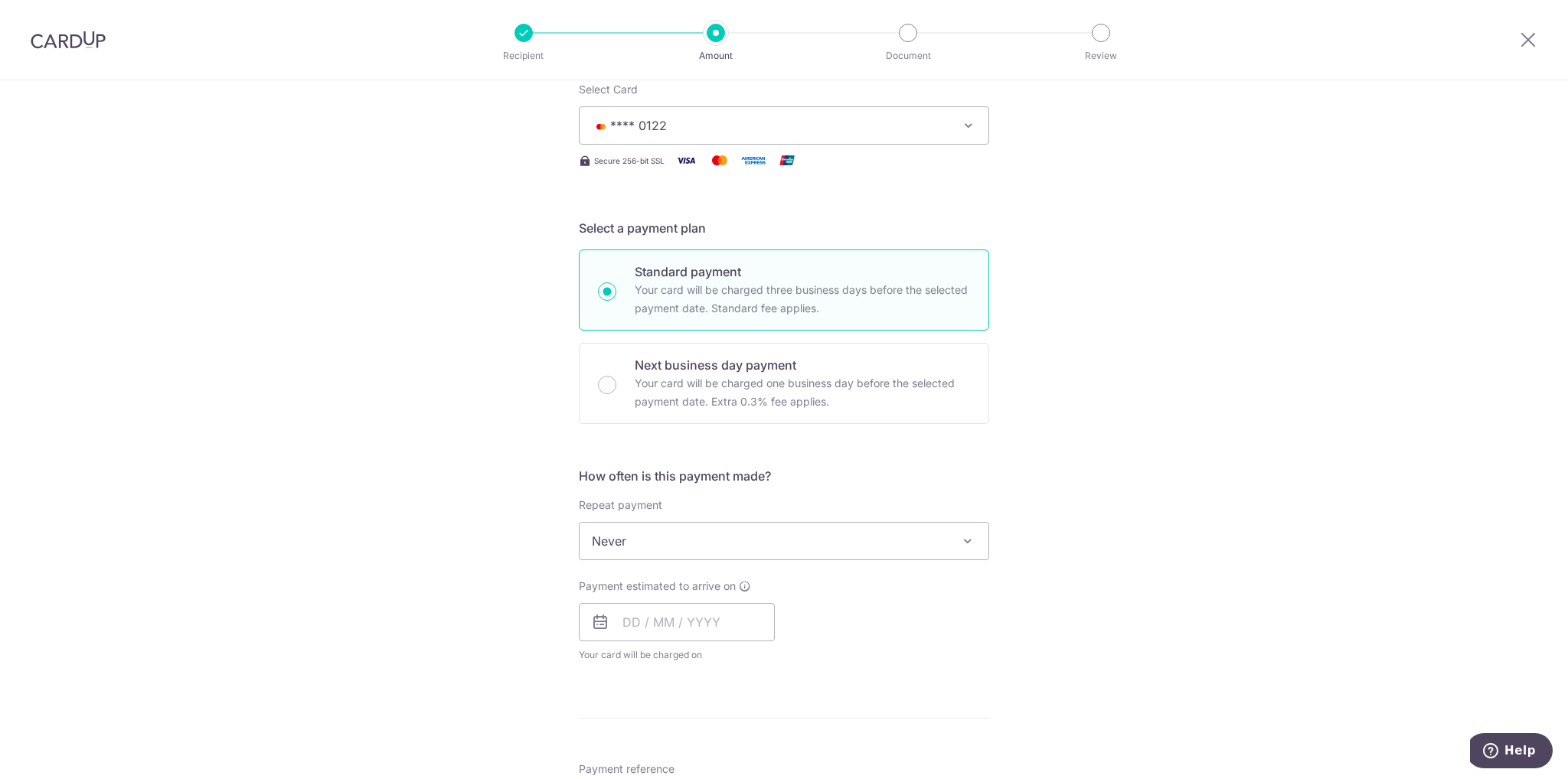
scroll to position [230, 0]
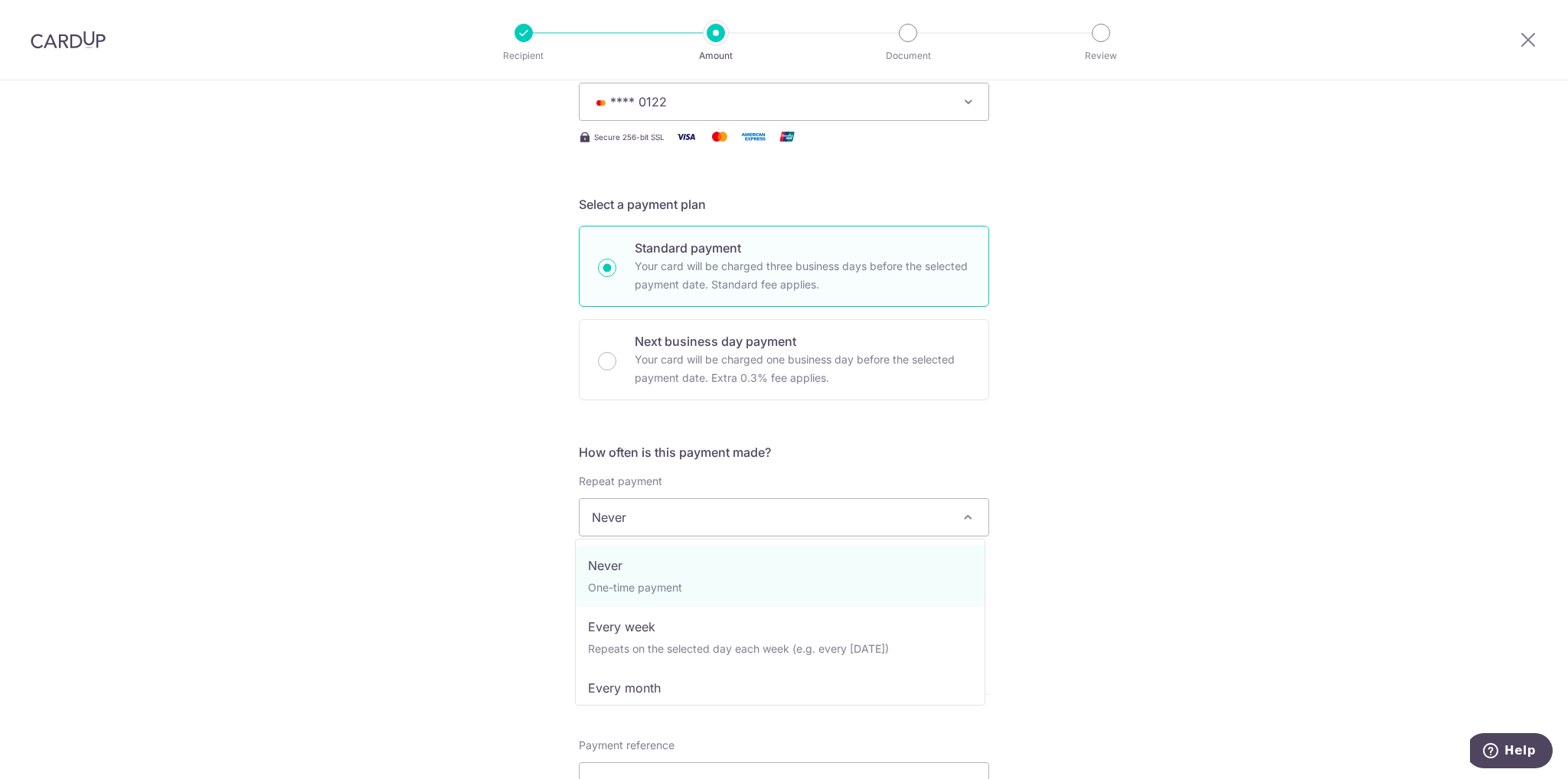
click at [672, 513] on span "Never" at bounding box center [784, 518] width 409 height 37
select select "3"
type input "31/10/2026"
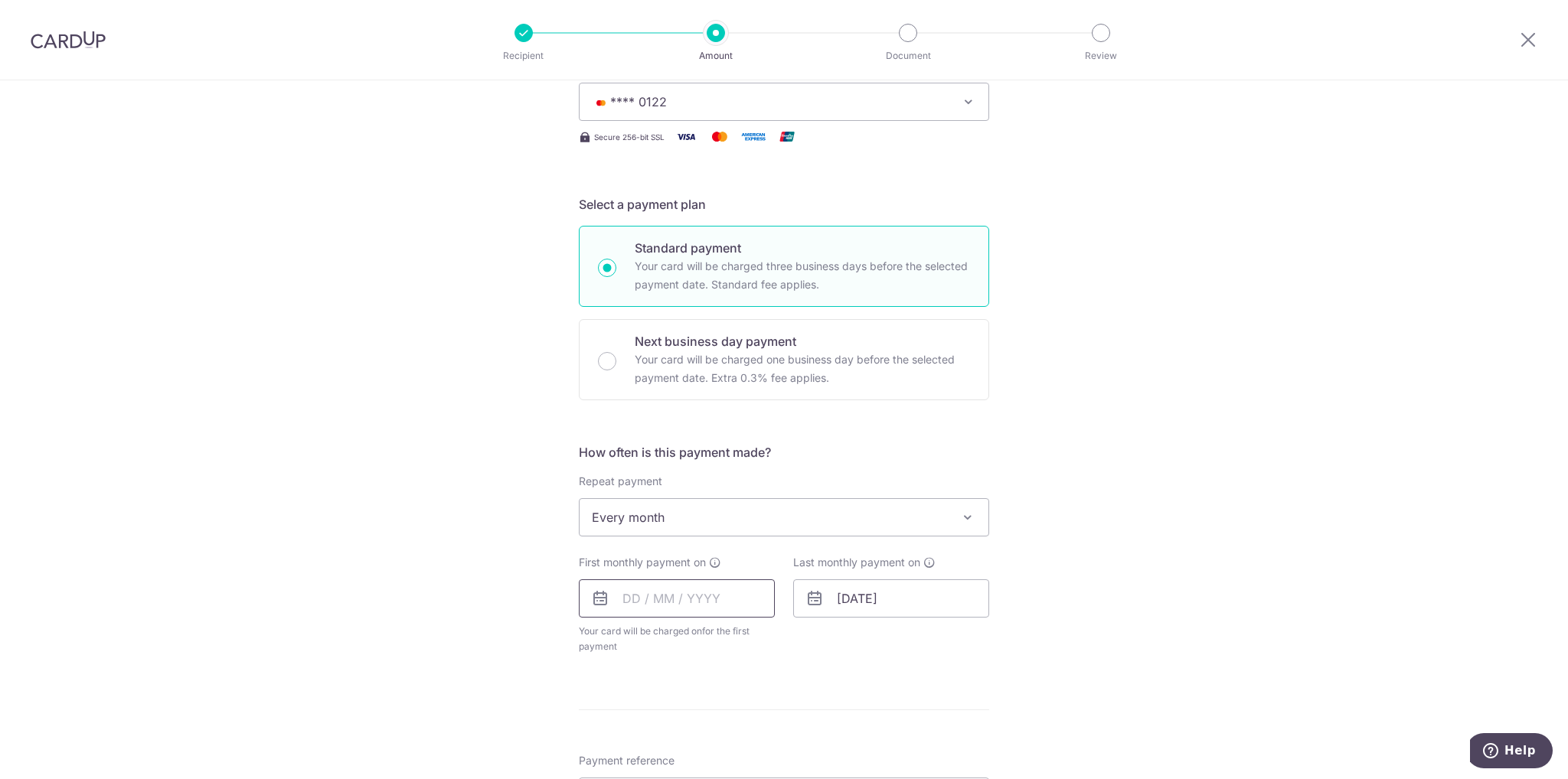
click at [709, 599] on input "text" at bounding box center [676, 599] width 196 height 38
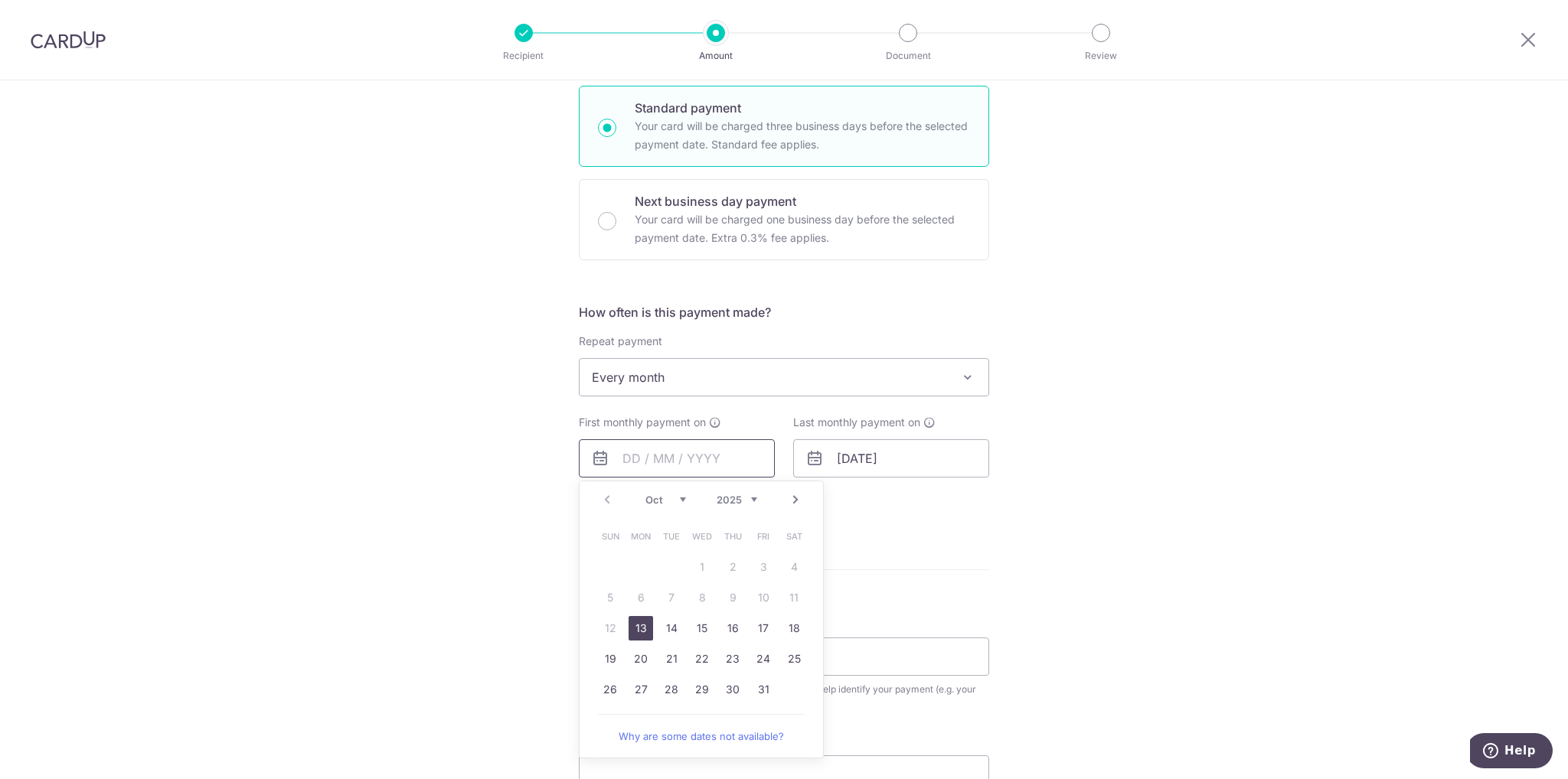
scroll to position [459, 0]
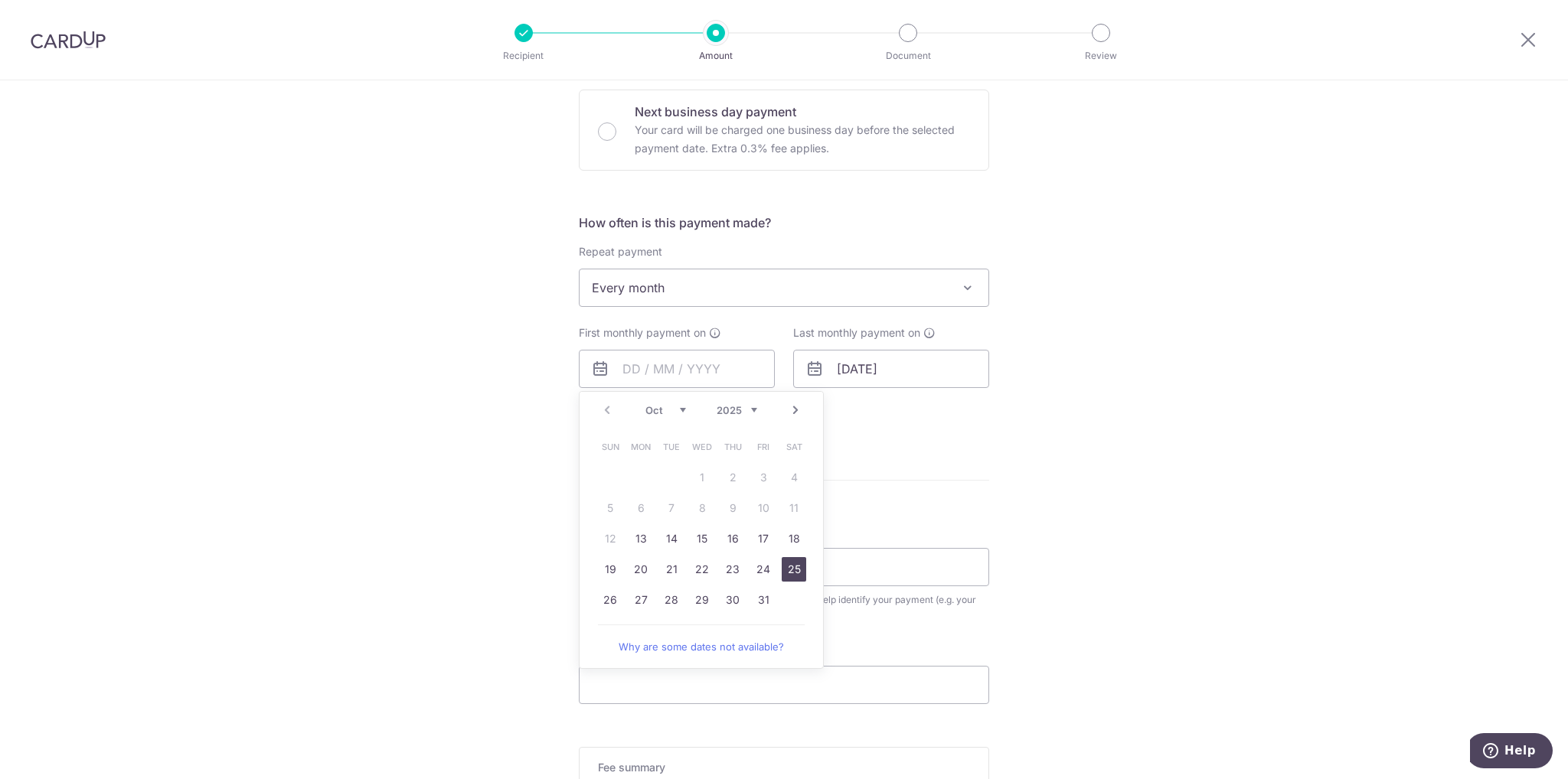
click at [797, 566] on link "25" at bounding box center [793, 569] width 24 height 24
type input "[DATE]"
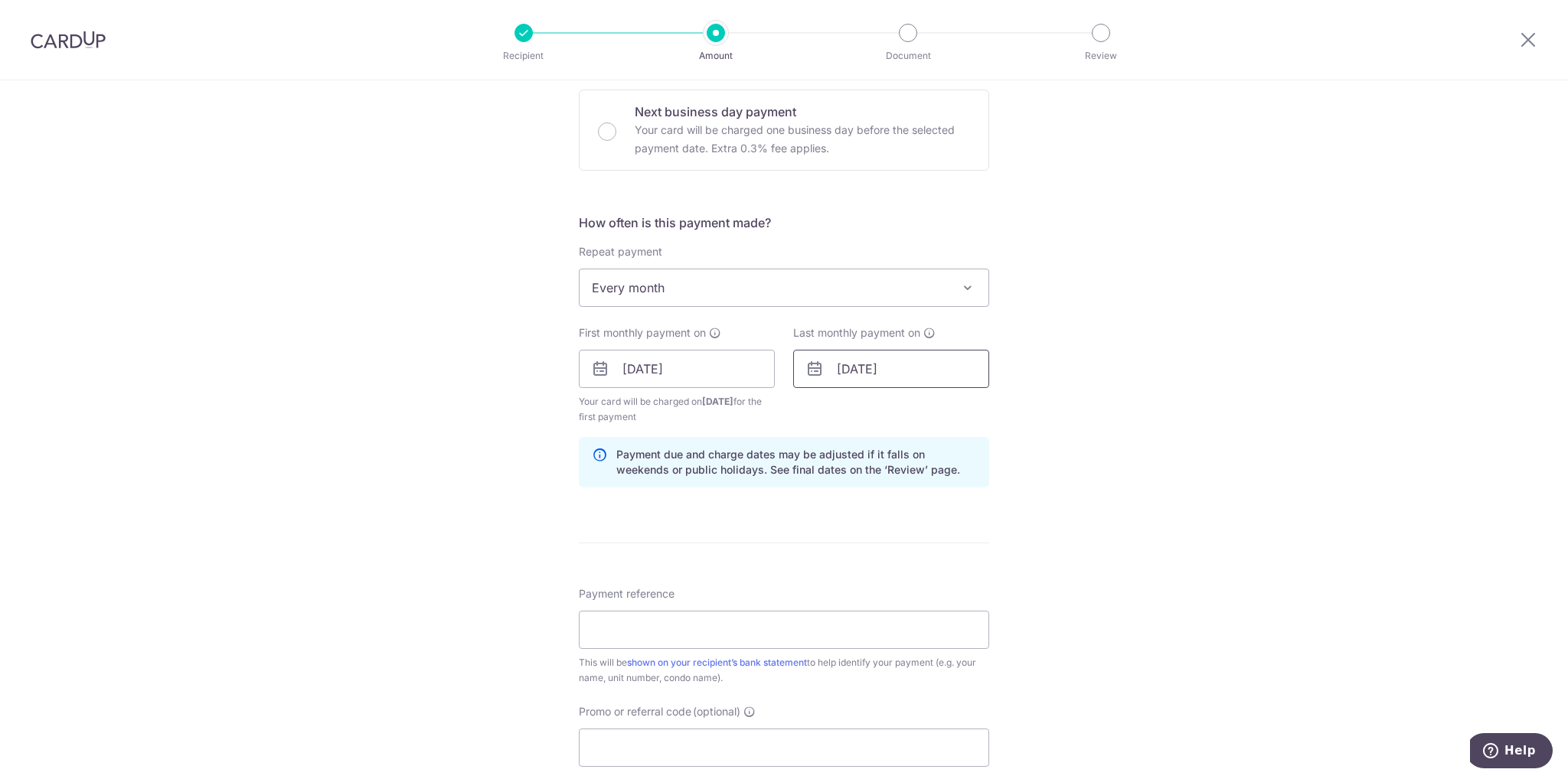
click at [879, 367] on input "31/10/2026" at bounding box center [891, 369] width 196 height 38
click at [960, 407] on select "2025 2026 2027 2028 2029 2030 2031 2032 2033 2034 2035" at bounding box center [951, 410] width 41 height 13
drag, startPoint x: 879, startPoint y: 428, endPoint x: 888, endPoint y: 419, distance: 12.7
click at [879, 428] on div "Prev Next Jan Feb Mar Apr May Jun Jul Aug Sep Oct Nov Dec 2025 2026 2027 2028 2…" at bounding box center [915, 508] width 245 height 235
click at [894, 410] on select "Jan Feb Mar Apr May Jun Jul Aug Sep Oct Nov Dec" at bounding box center [880, 410] width 41 height 13
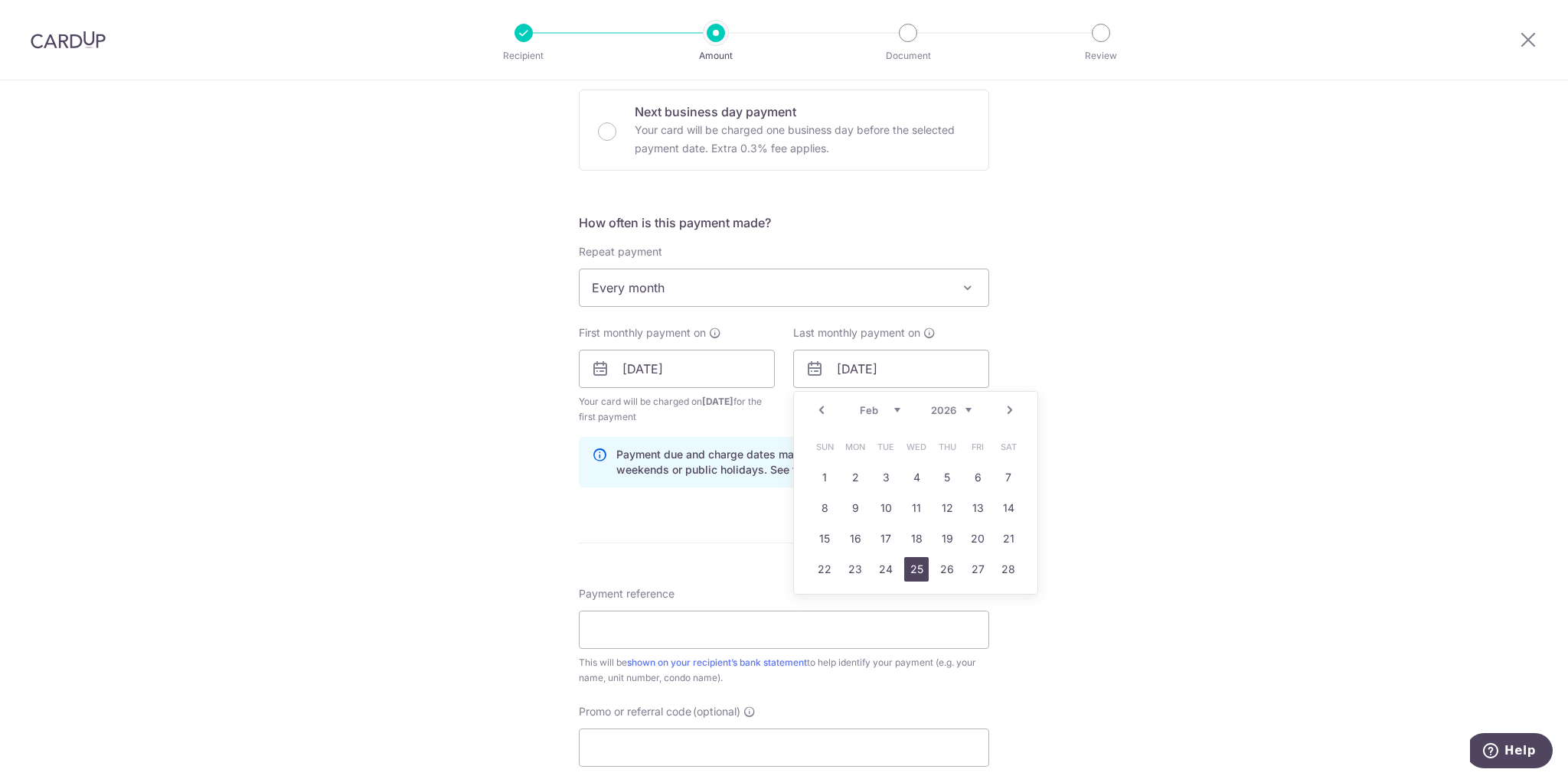
click at [913, 567] on link "25" at bounding box center [916, 569] width 24 height 24
type input "[DATE]"
click at [1076, 440] on div "Tell us more about your payment Enter payment amount SGD 985.00 985.00 Select C…" at bounding box center [784, 352] width 1568 height 1463
click at [686, 638] on input "Payment reference" at bounding box center [783, 630] width 410 height 38
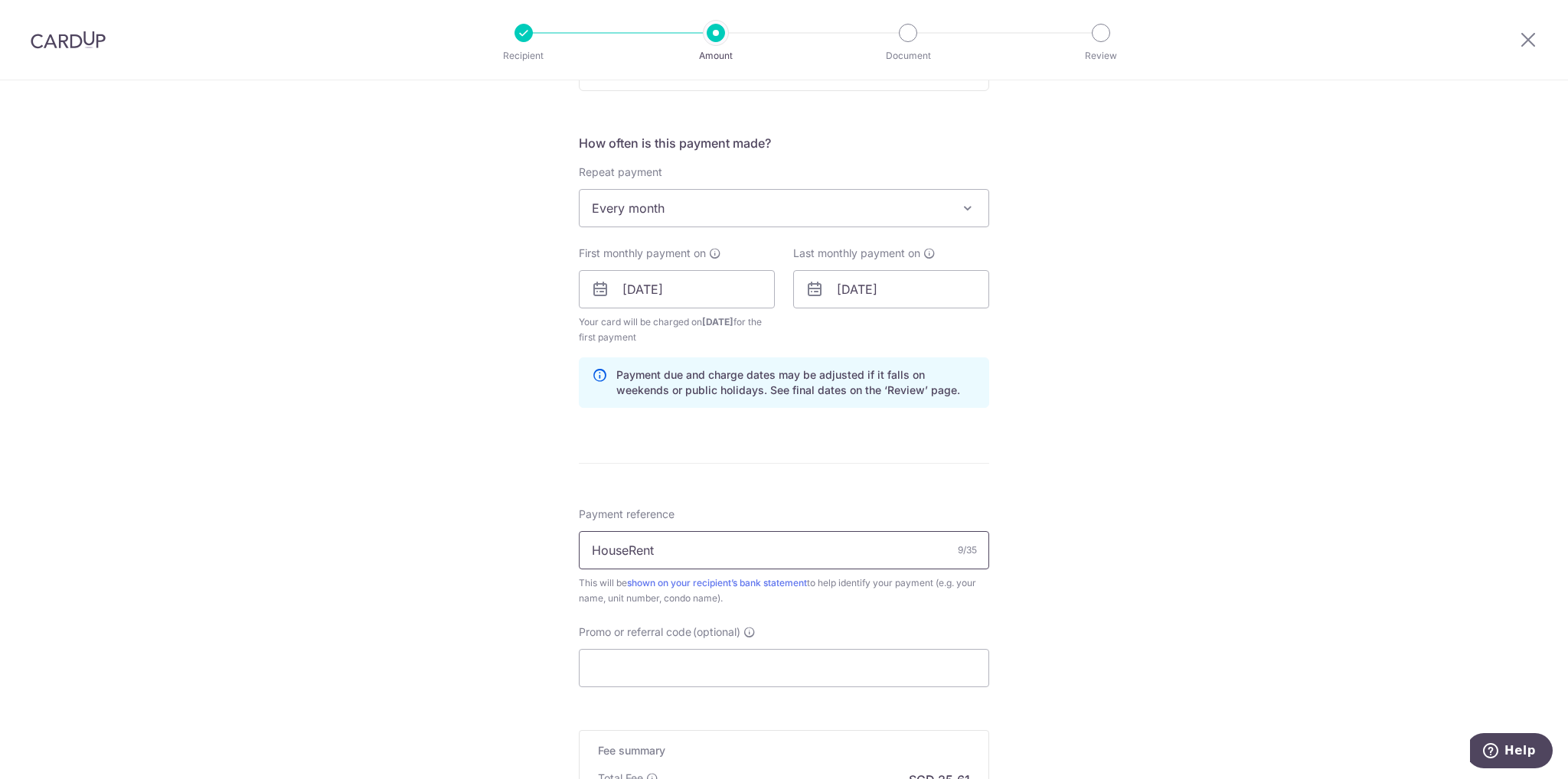
scroll to position [689, 0]
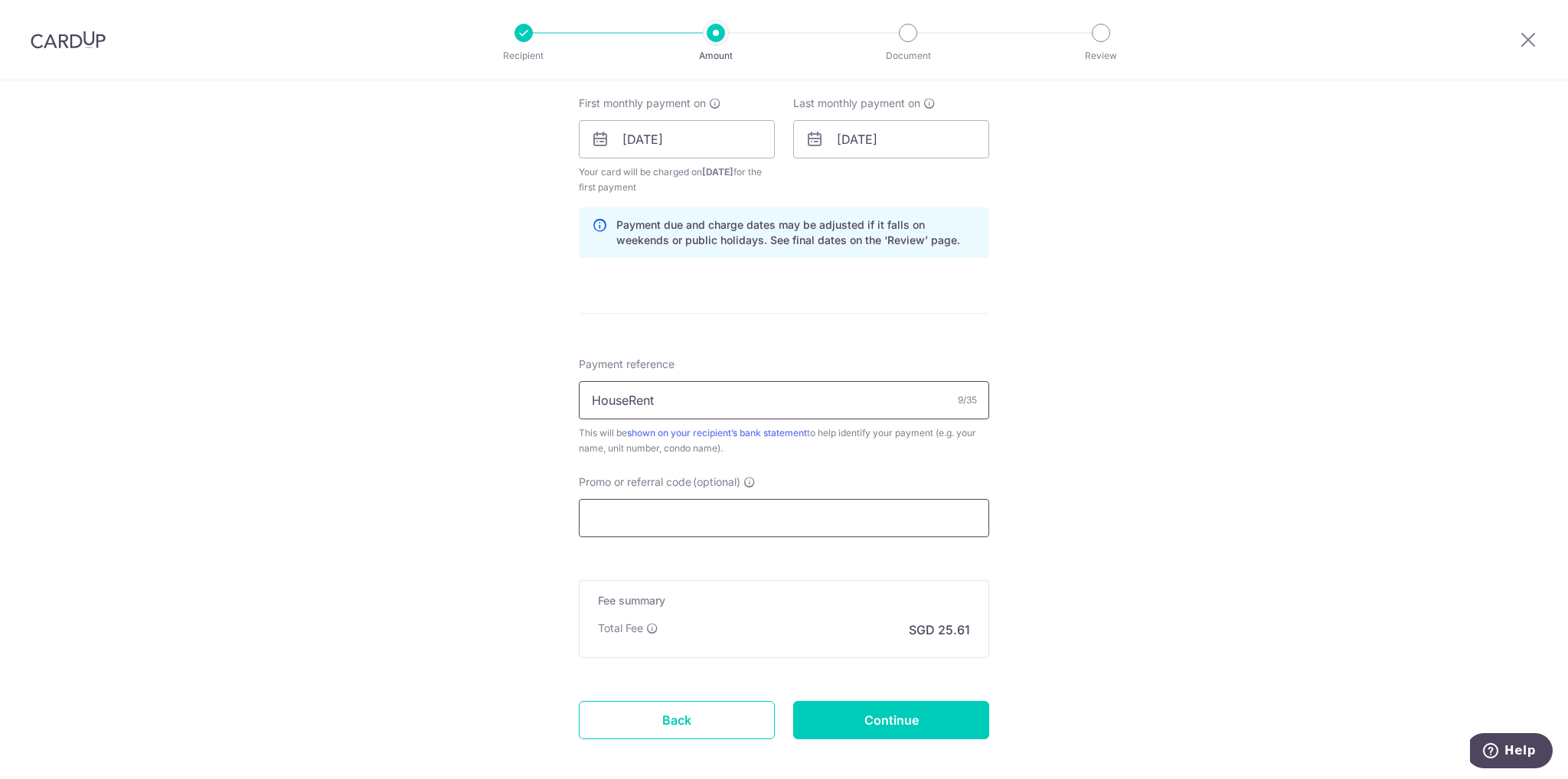
type input "HouseRent"
click at [661, 520] on input "Promo or referral code (optional)" at bounding box center [783, 518] width 410 height 38
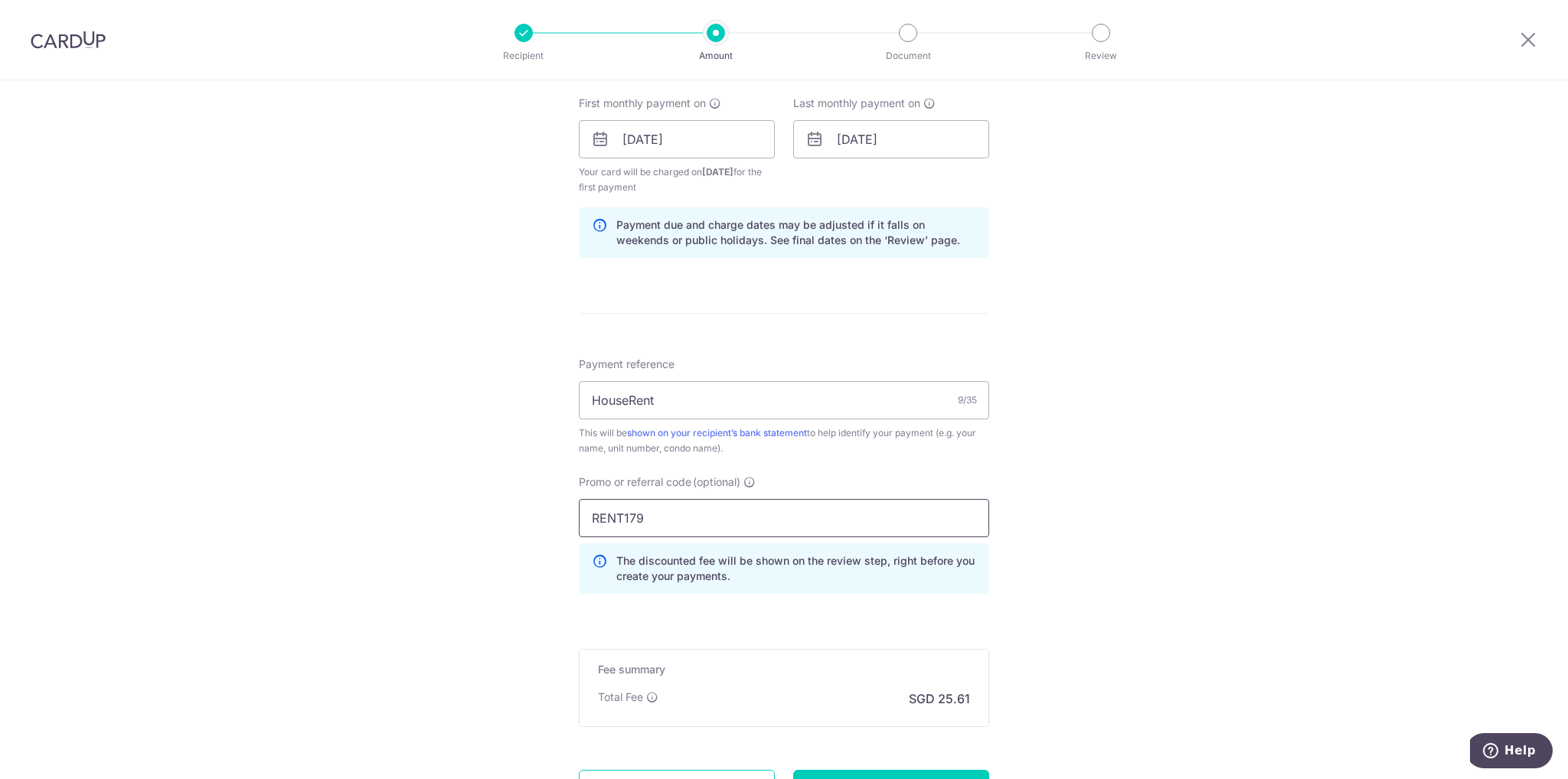
type input "RENT179"
click at [1034, 484] on div "Tell us more about your payment Enter payment amount SGD 985.00 985.00 Select C…" at bounding box center [784, 157] width 1568 height 1532
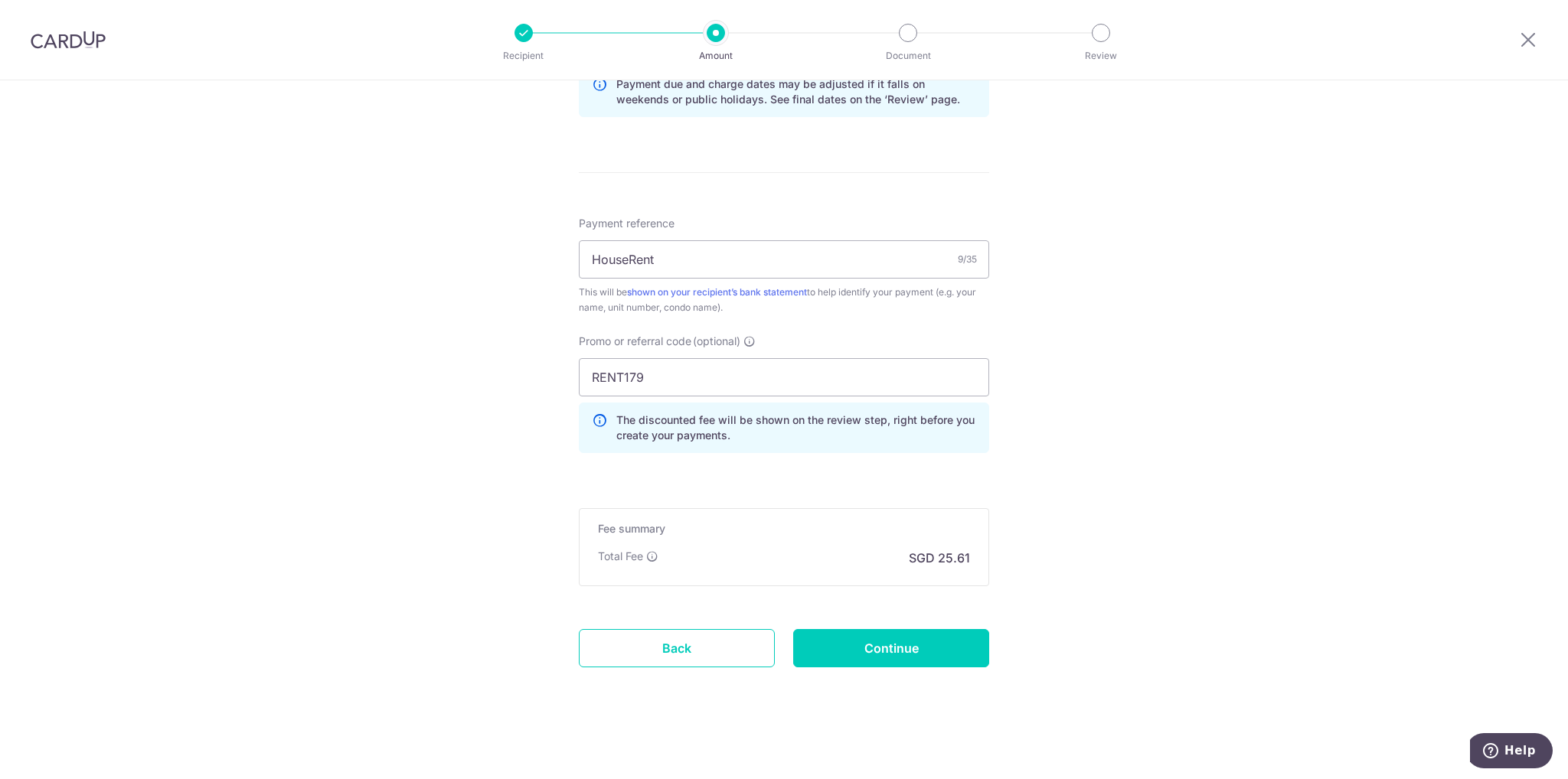
scroll to position [831, 0]
click at [862, 644] on input "Continue" at bounding box center [891, 648] width 196 height 38
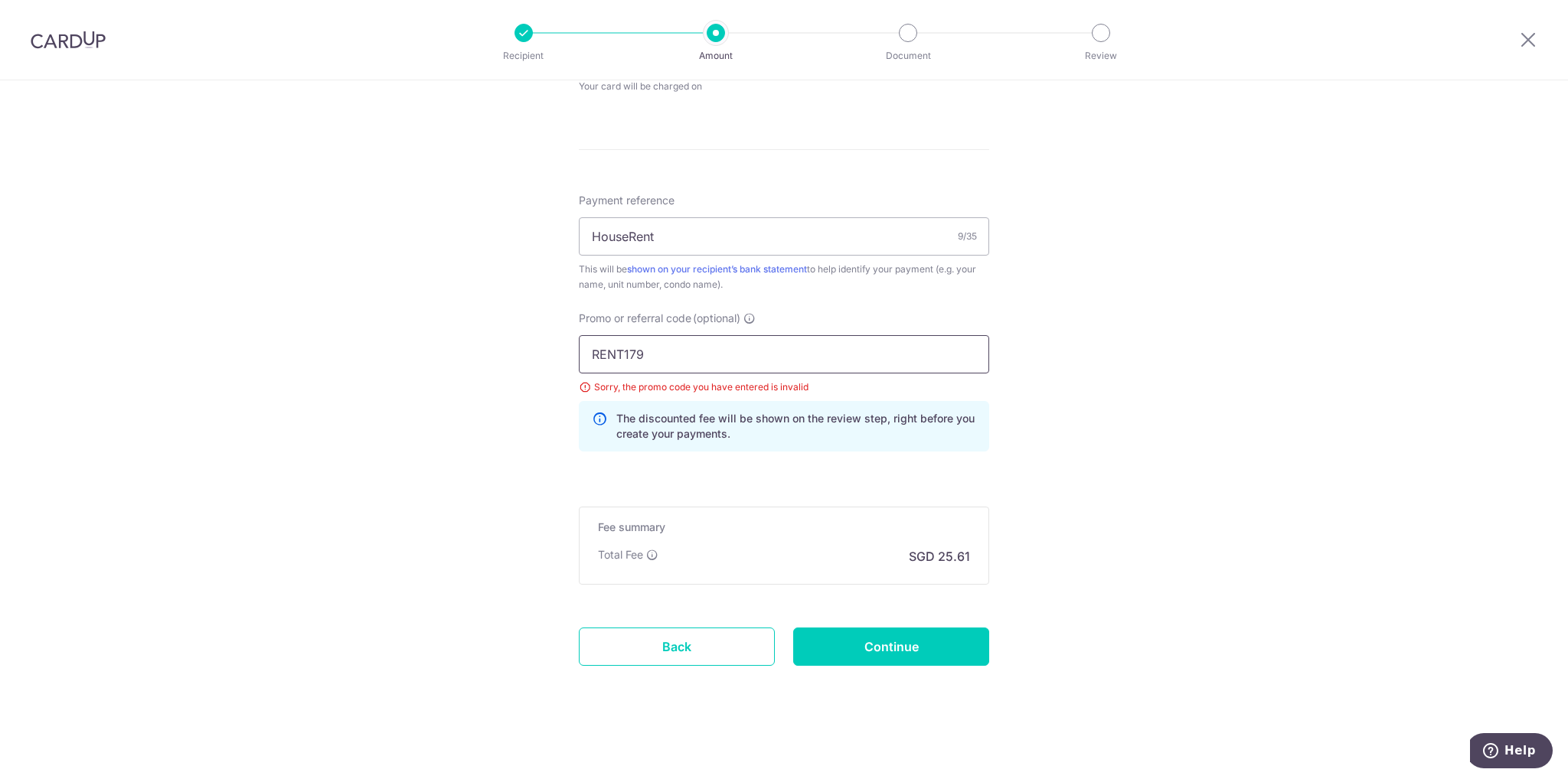
click at [589, 356] on input "RENT179" at bounding box center [783, 355] width 410 height 38
type input "saveRENT179"
click at [892, 645] on input "Continue" at bounding box center [891, 647] width 196 height 38
click at [737, 357] on input "saveRENT179" at bounding box center [783, 355] width 410 height 38
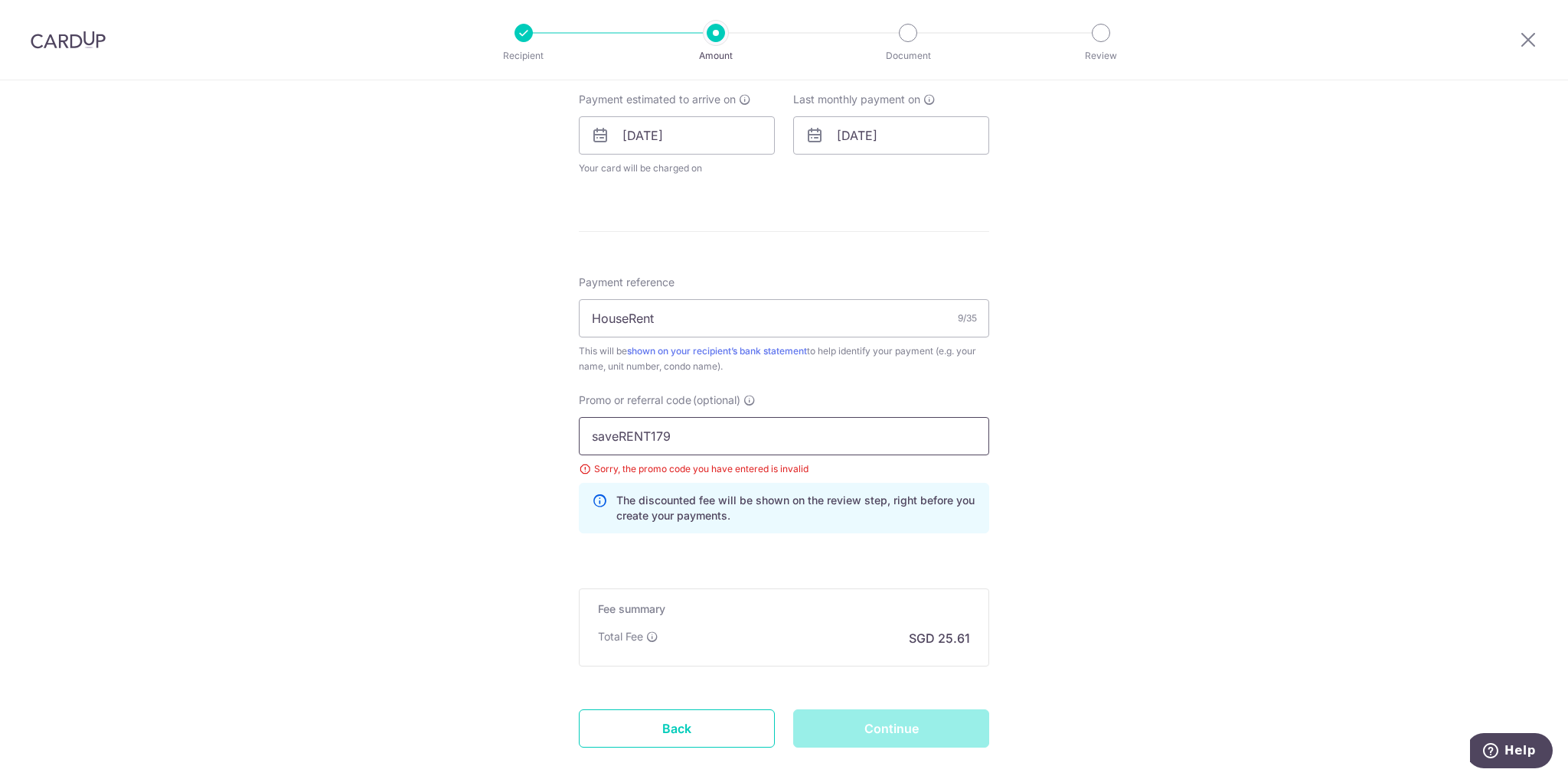
scroll to position [775, 0]
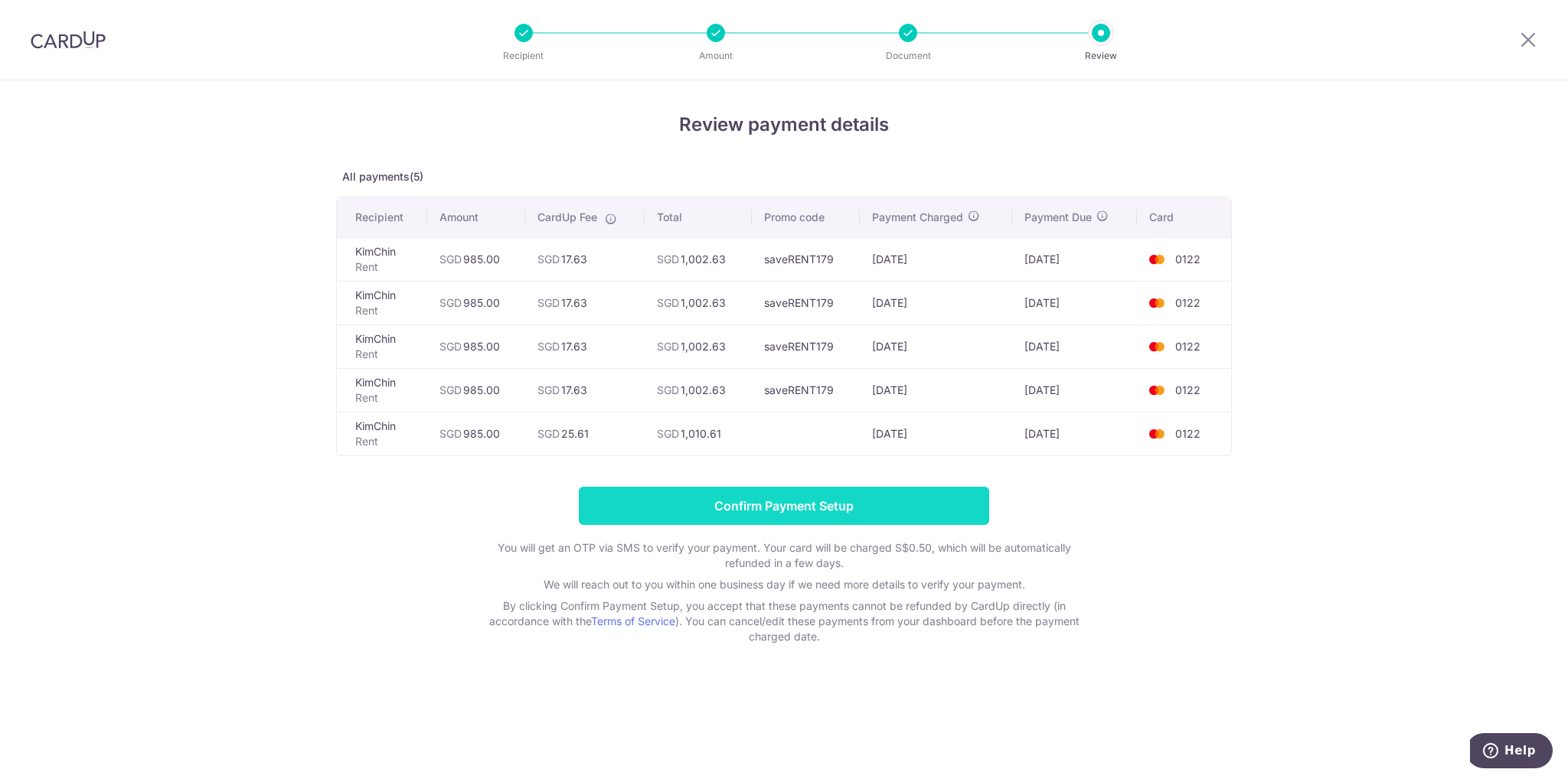
click at [797, 508] on input "Confirm Payment Setup" at bounding box center [783, 506] width 410 height 38
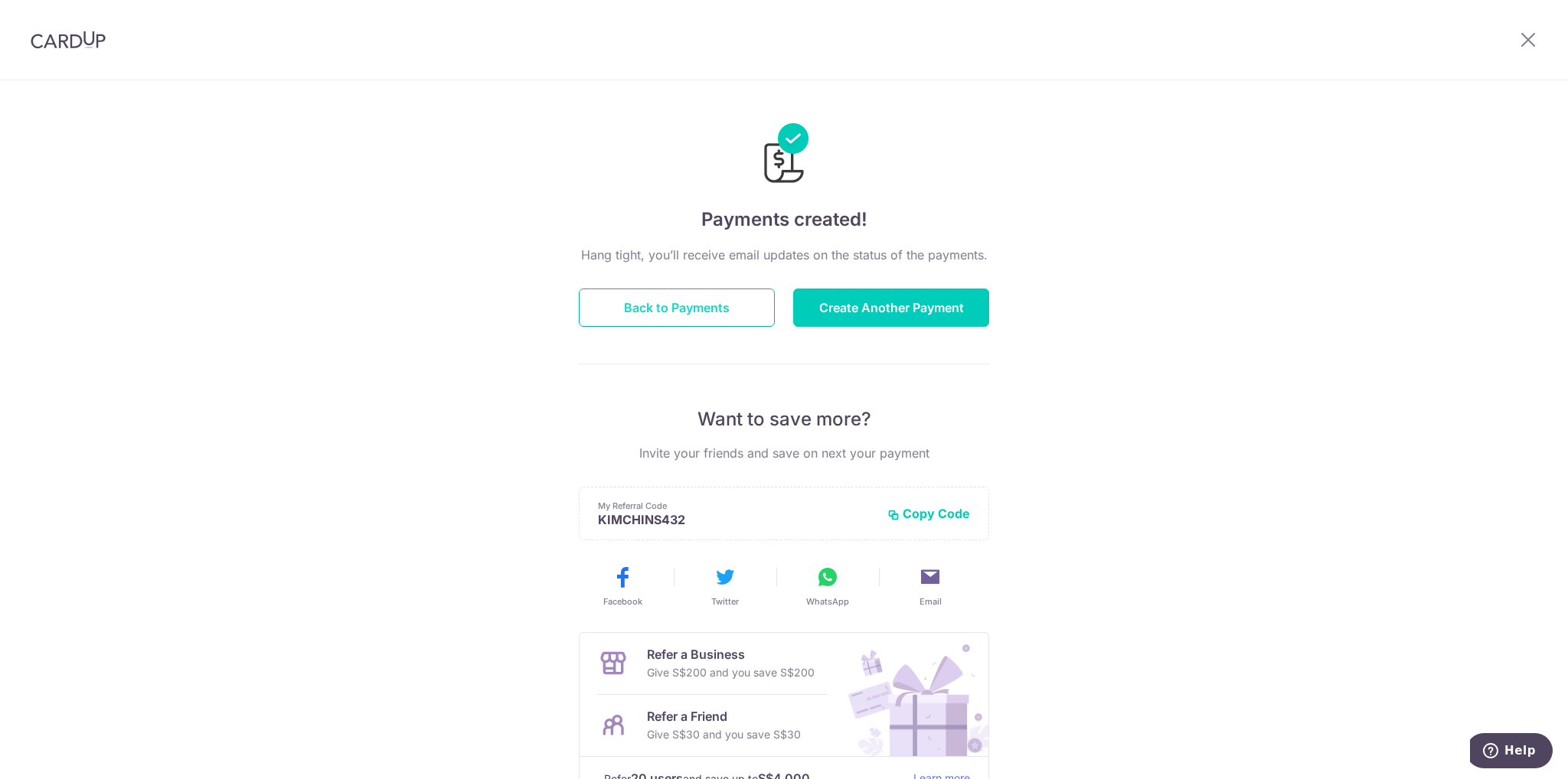
click at [646, 309] on button "Back to Payments" at bounding box center [676, 308] width 196 height 38
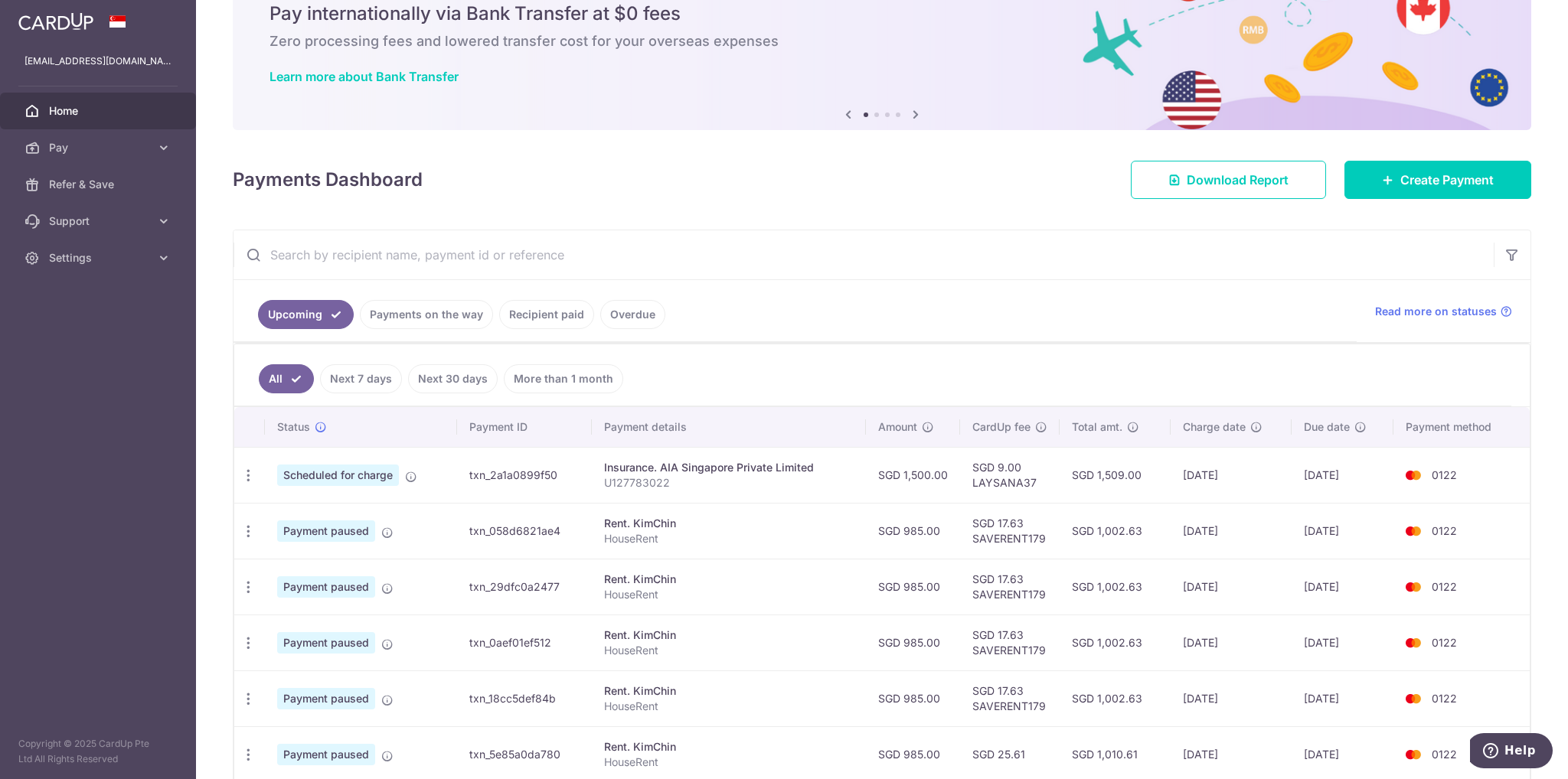
scroll to position [141, 0]
